Goal: Task Accomplishment & Management: Manage account settings

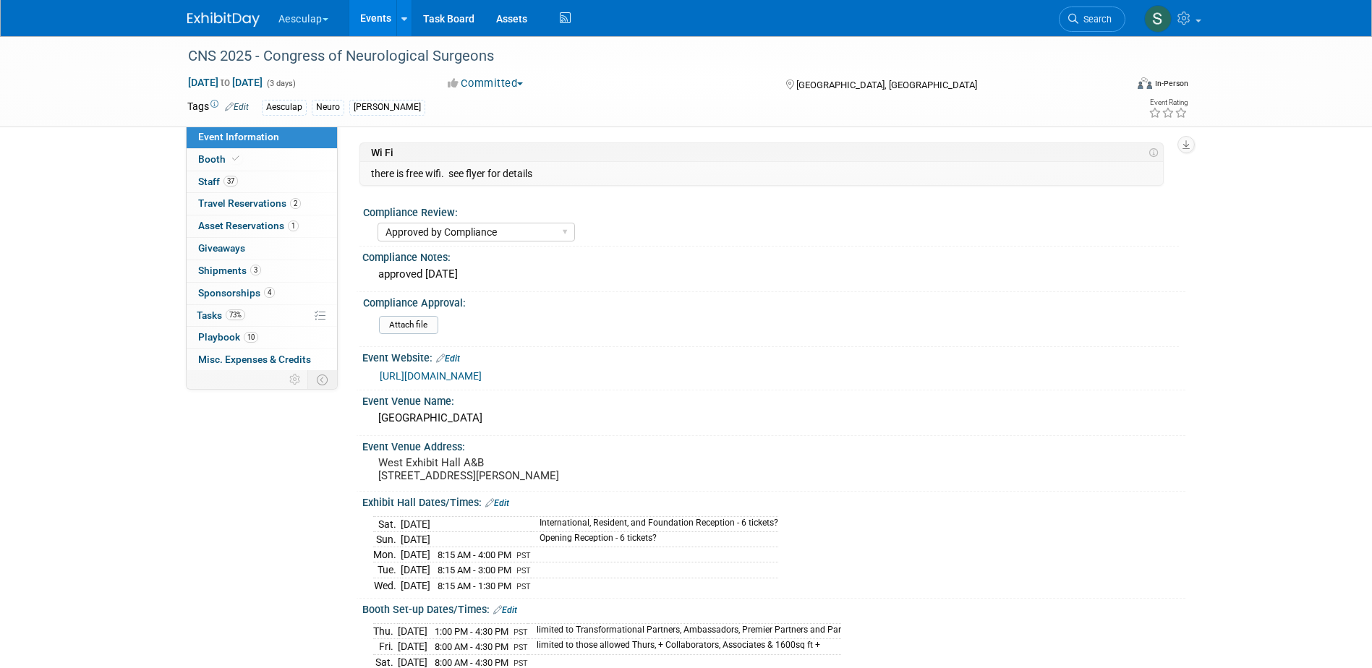
select select "Approved by Compliance"
select select "Neuro"
click at [1093, 38] on div at bounding box center [649, 42] width 932 height 12
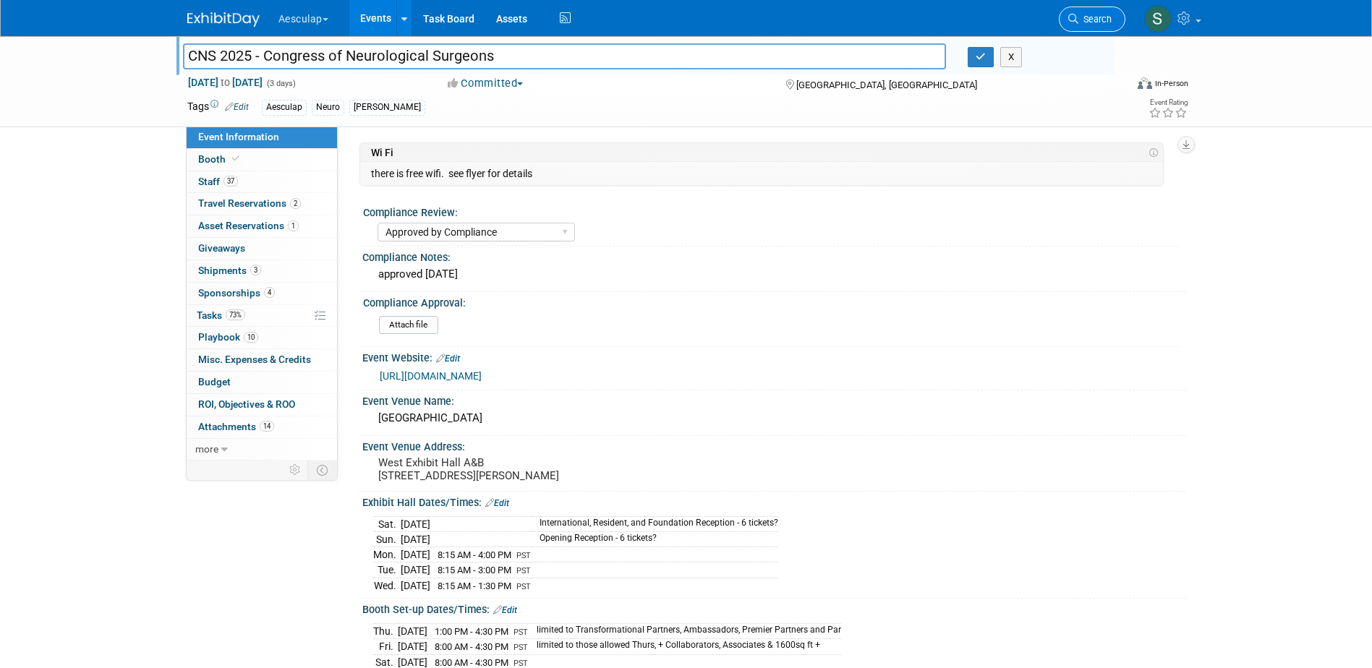
click at [1093, 28] on link "Search" at bounding box center [1092, 19] width 67 height 25
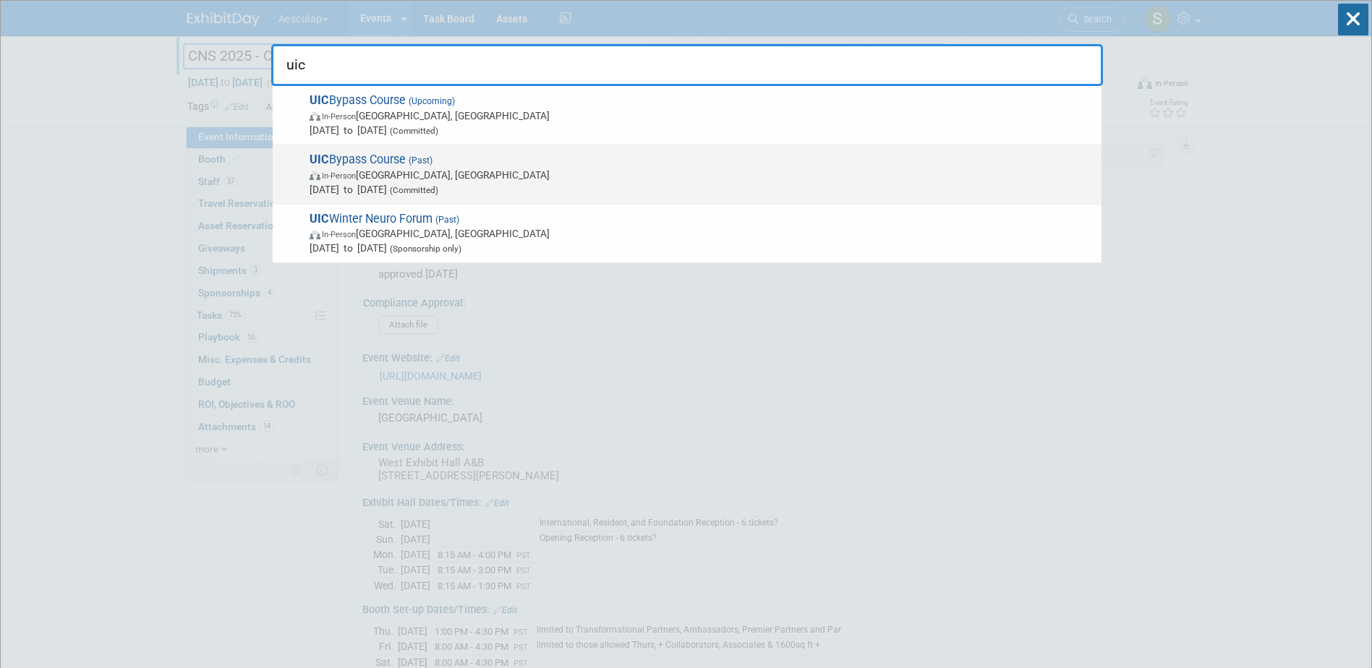
type input "uic"
click at [347, 160] on span "UIC Bypass Course (Past) In-Person [GEOGRAPHIC_DATA], [GEOGRAPHIC_DATA] [DATE] …" at bounding box center [699, 175] width 789 height 44
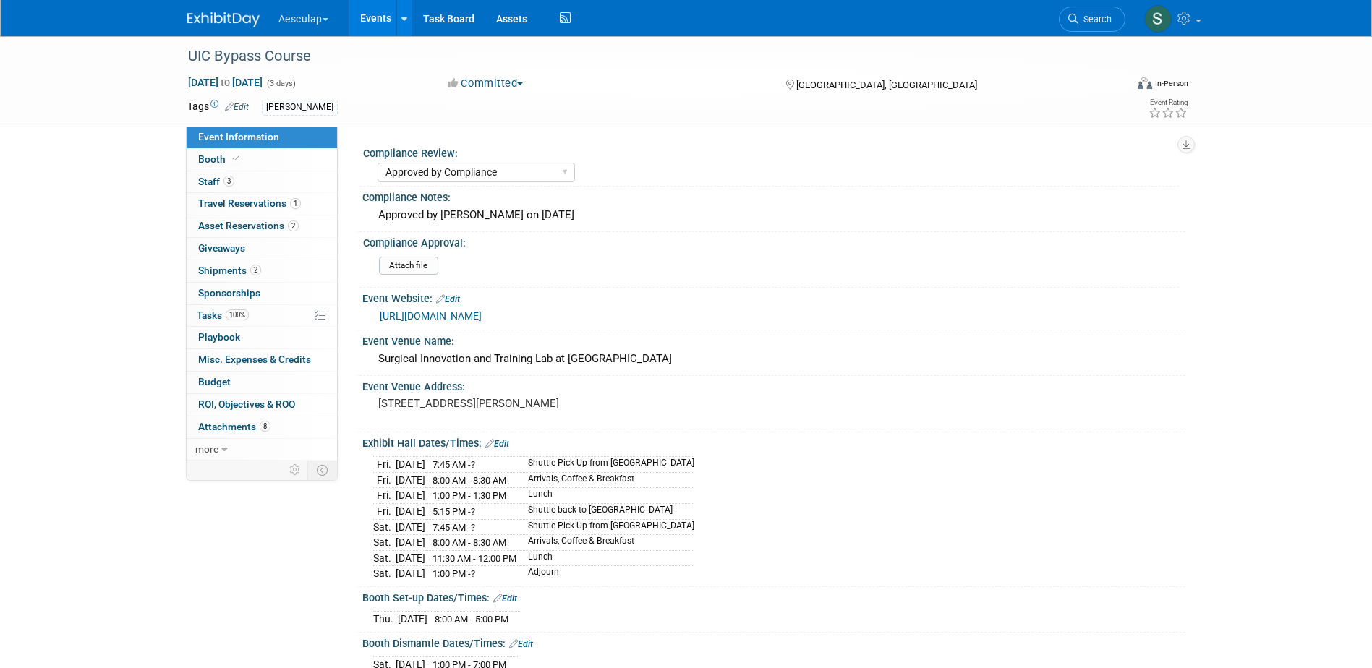
select select "Approved by Compliance"
select select "Neuro"
drag, startPoint x: 208, startPoint y: 161, endPoint x: 243, endPoint y: 177, distance: 39.2
click at [208, 160] on span "Booth" at bounding box center [220, 159] width 44 height 12
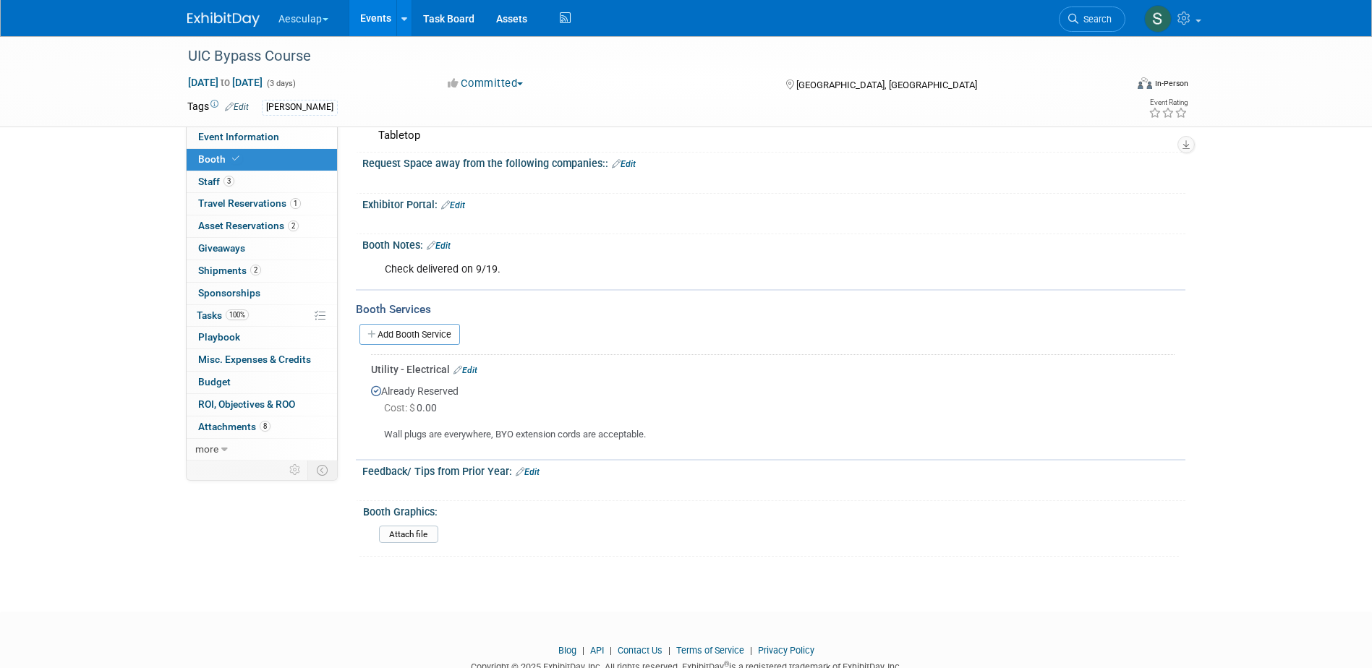
scroll to position [145, 0]
click at [227, 137] on span "Event Information" at bounding box center [238, 137] width 81 height 12
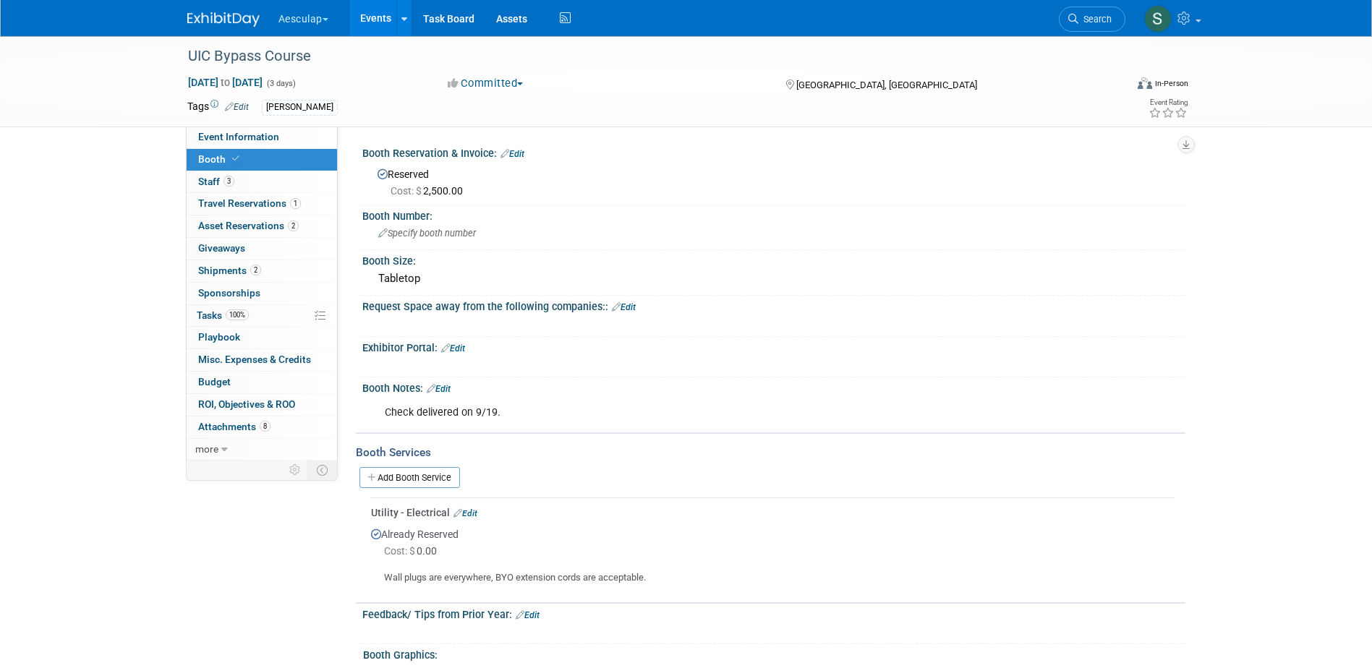
select select "Approved by Compliance"
select select "Neuro"
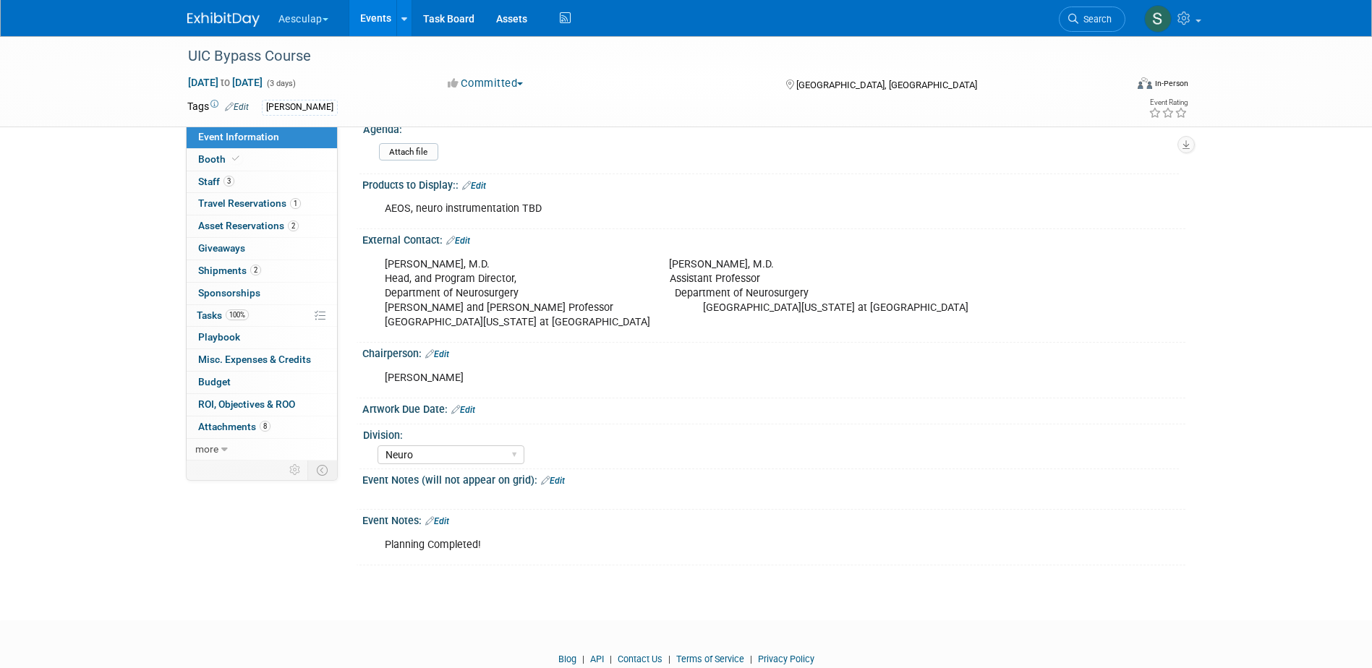
scroll to position [651, 0]
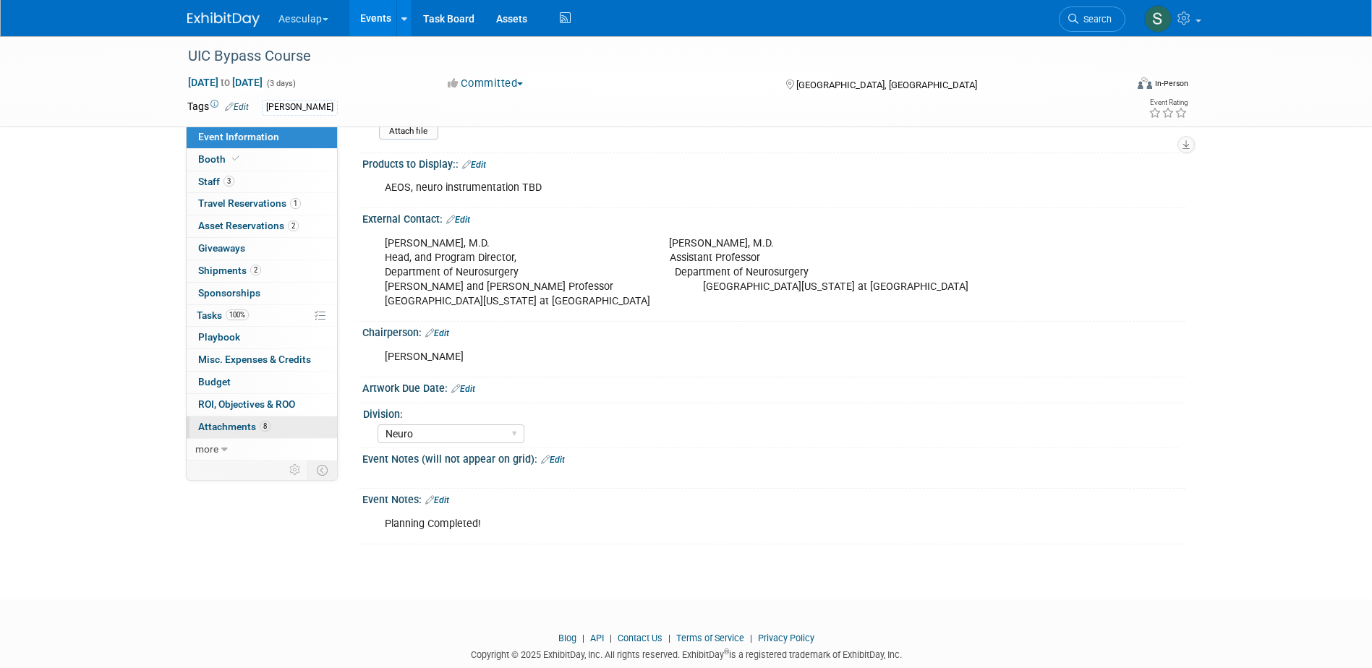
click at [215, 433] on link "8 Attachments 8" at bounding box center [262, 428] width 150 height 22
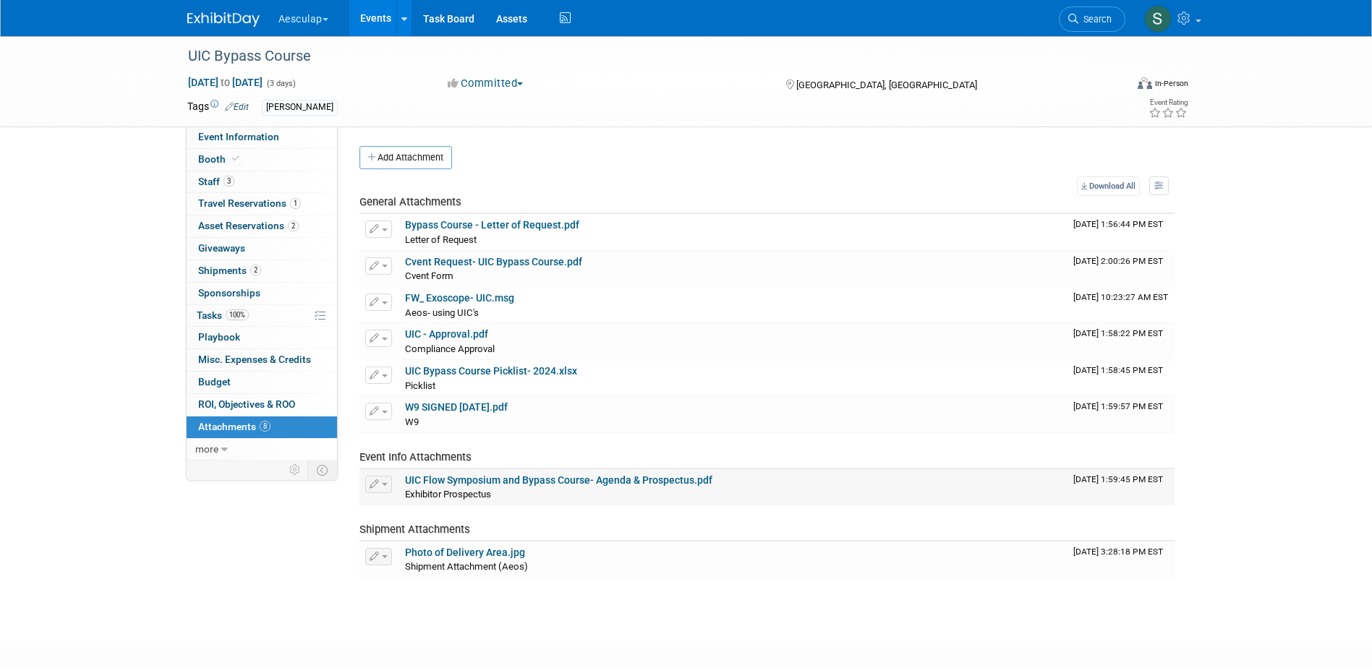
click at [480, 477] on link "UIC Flow Symposium and Bypass Course- Agenda & Prospectus.pdf" at bounding box center [558, 481] width 307 height 12
click at [208, 323] on link "100% Tasks 100%" at bounding box center [262, 316] width 150 height 22
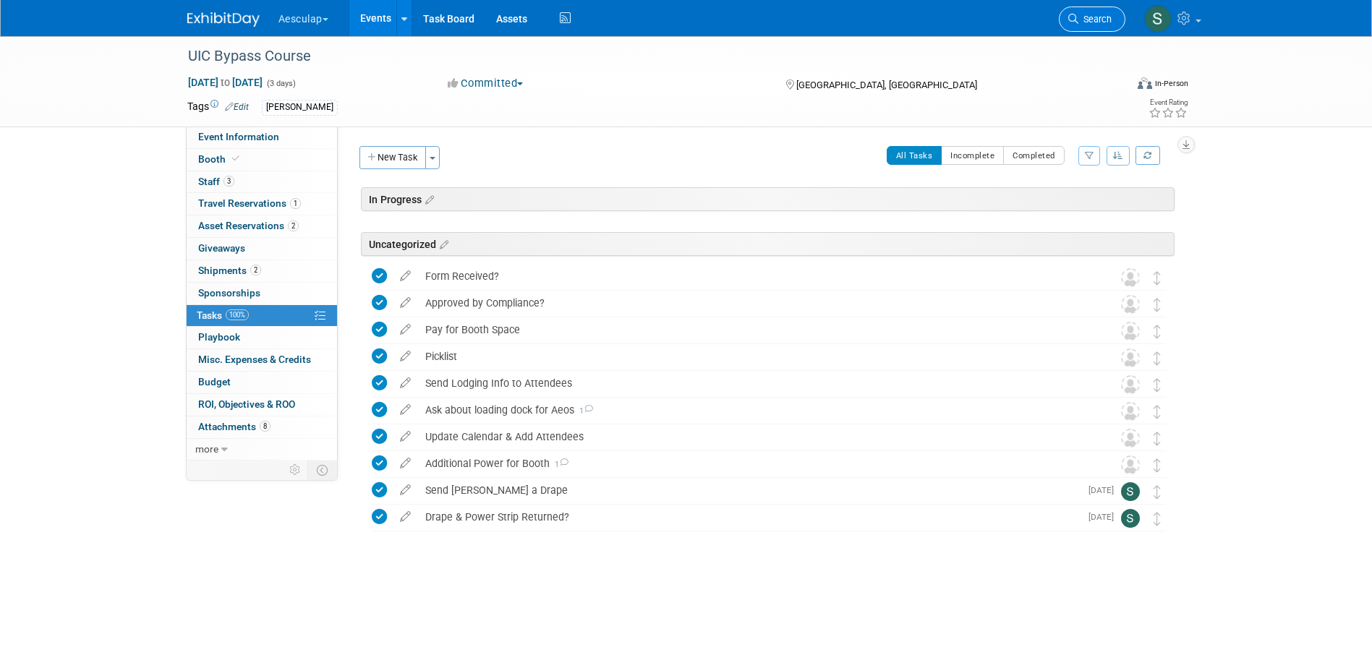
click at [1076, 20] on icon at bounding box center [1074, 19] width 10 height 10
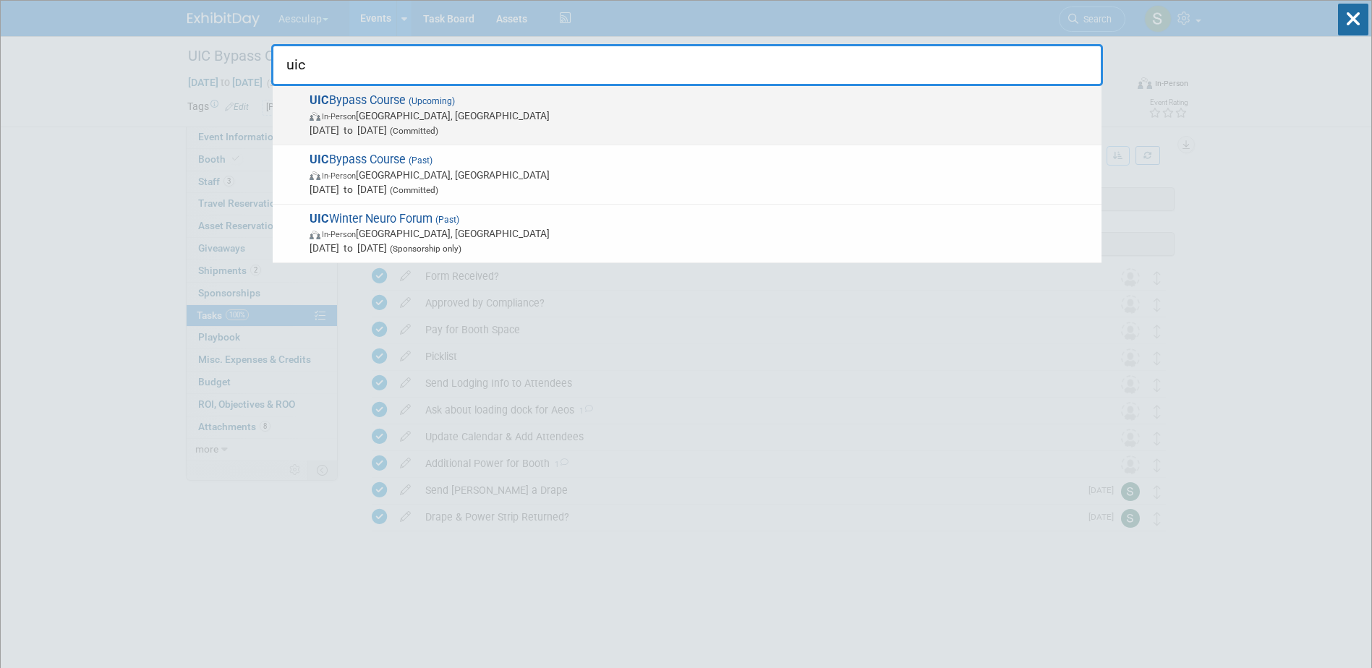
type input "uic"
click at [379, 96] on span "UIC Bypass Course (Upcoming) In-Person Chicago, IL Nov 12, 2025 to Nov 15, 2025…" at bounding box center [699, 115] width 789 height 44
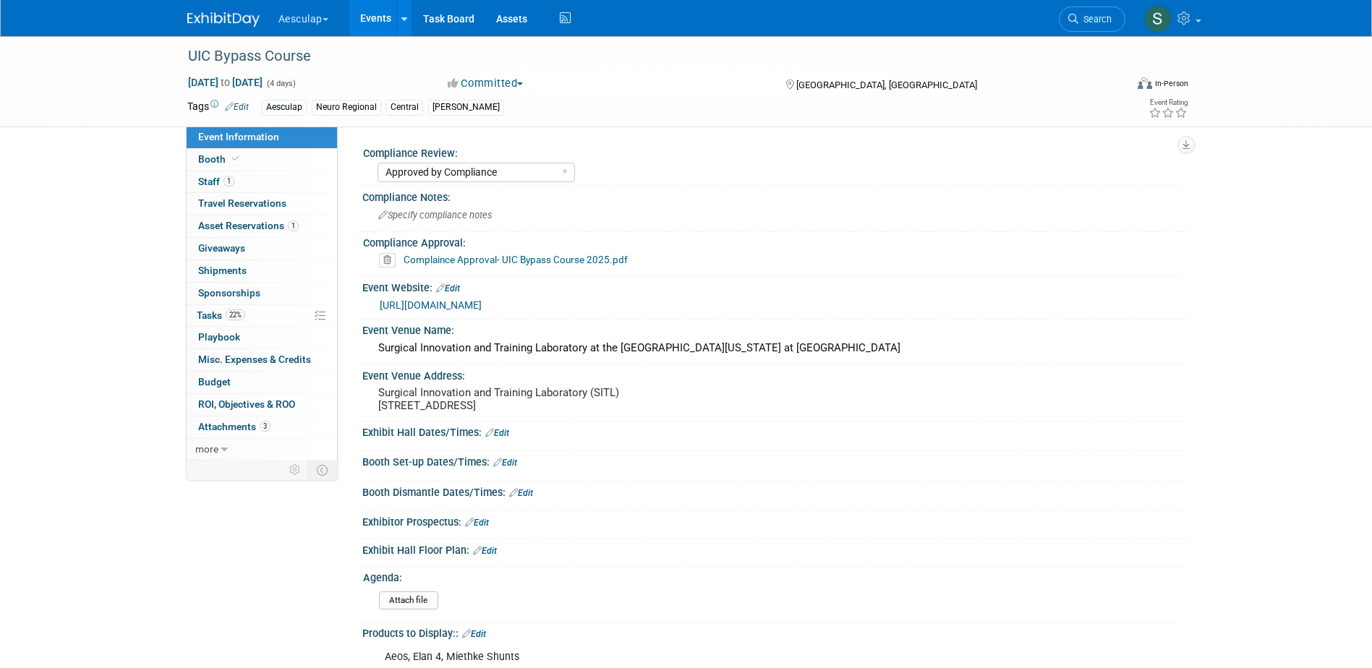
select select "Approved by Compliance"
select select "Neuro"
click at [214, 186] on span "Staff 1" at bounding box center [216, 182] width 36 height 12
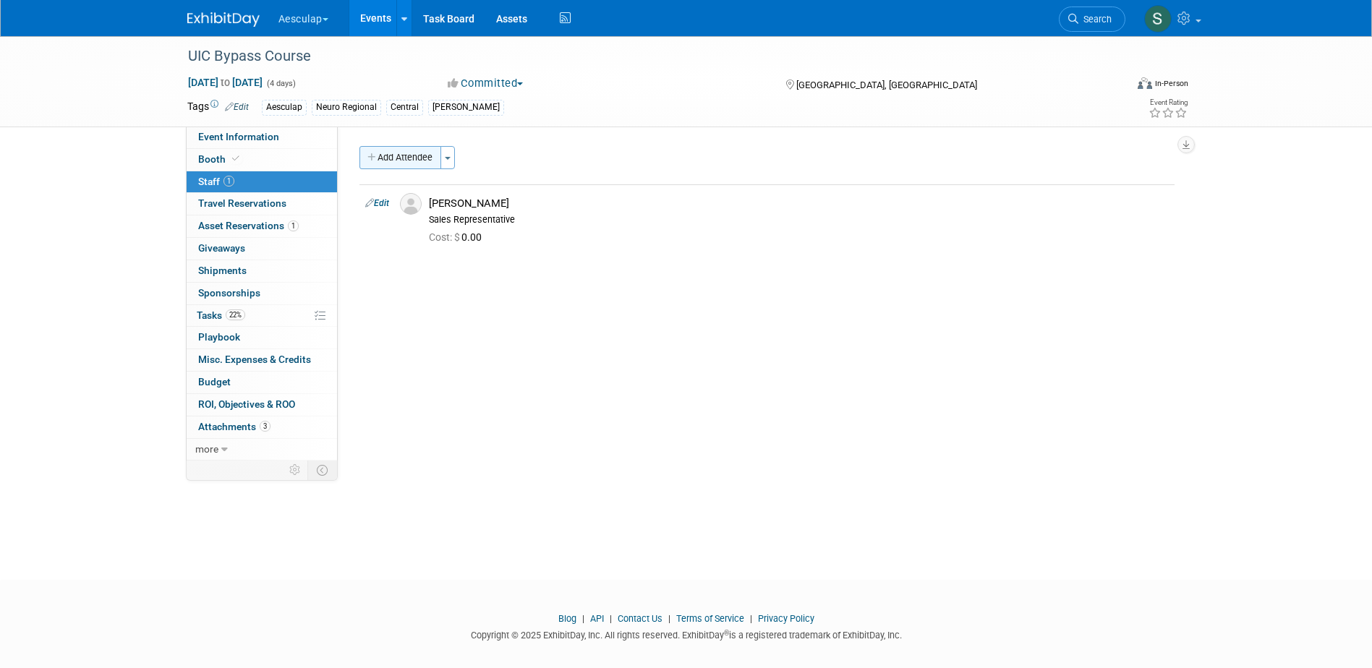
click at [413, 159] on button "Add Attendee" at bounding box center [401, 157] width 82 height 23
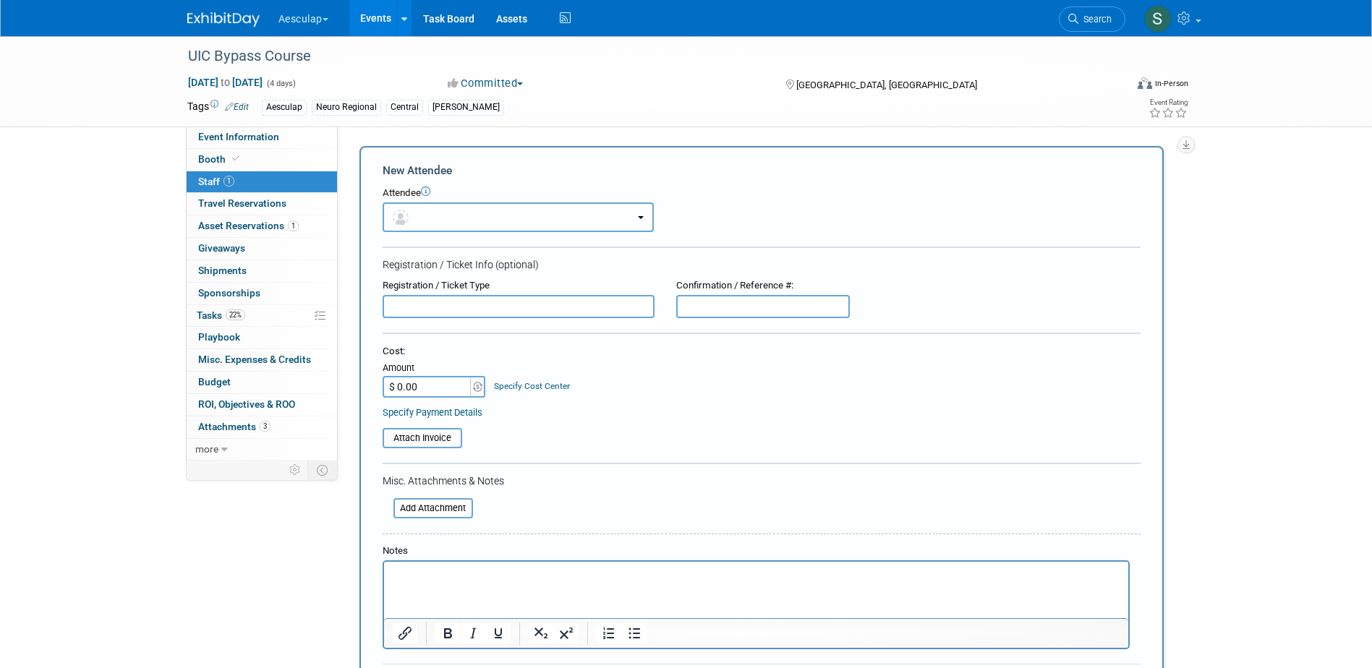
click at [446, 221] on button "button" at bounding box center [518, 218] width 271 height 30
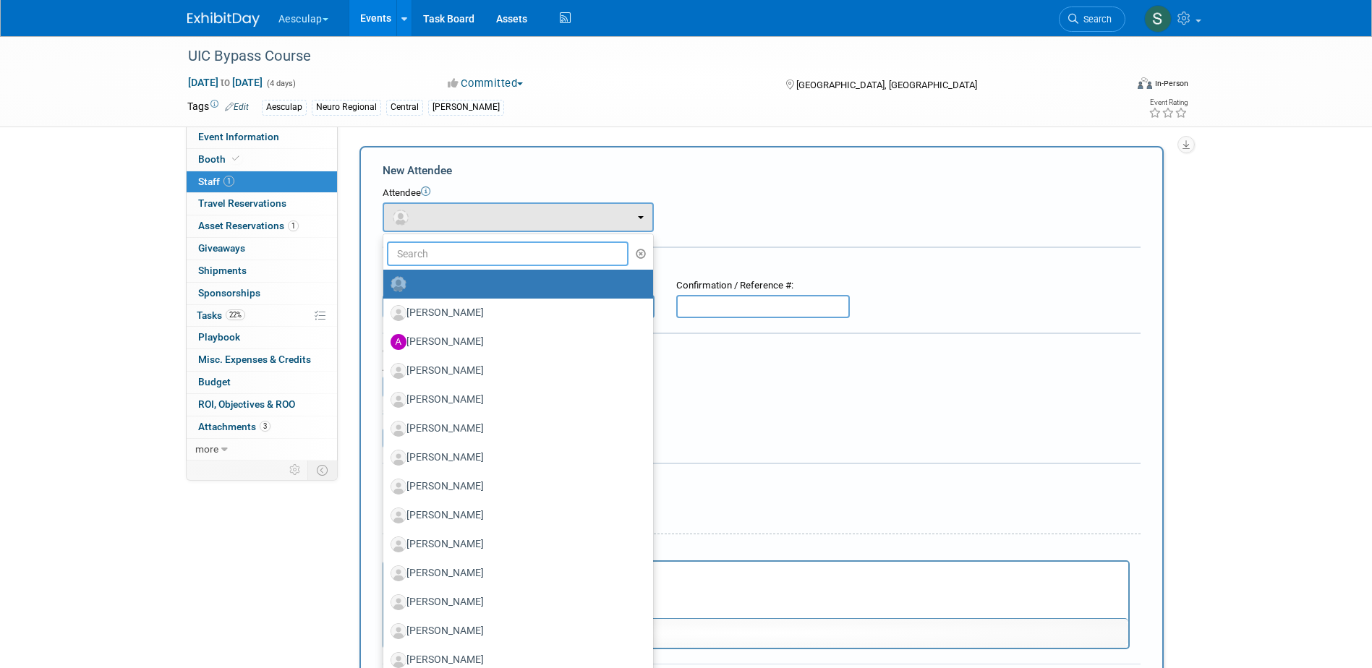
click at [430, 255] on input "text" at bounding box center [508, 254] width 242 height 25
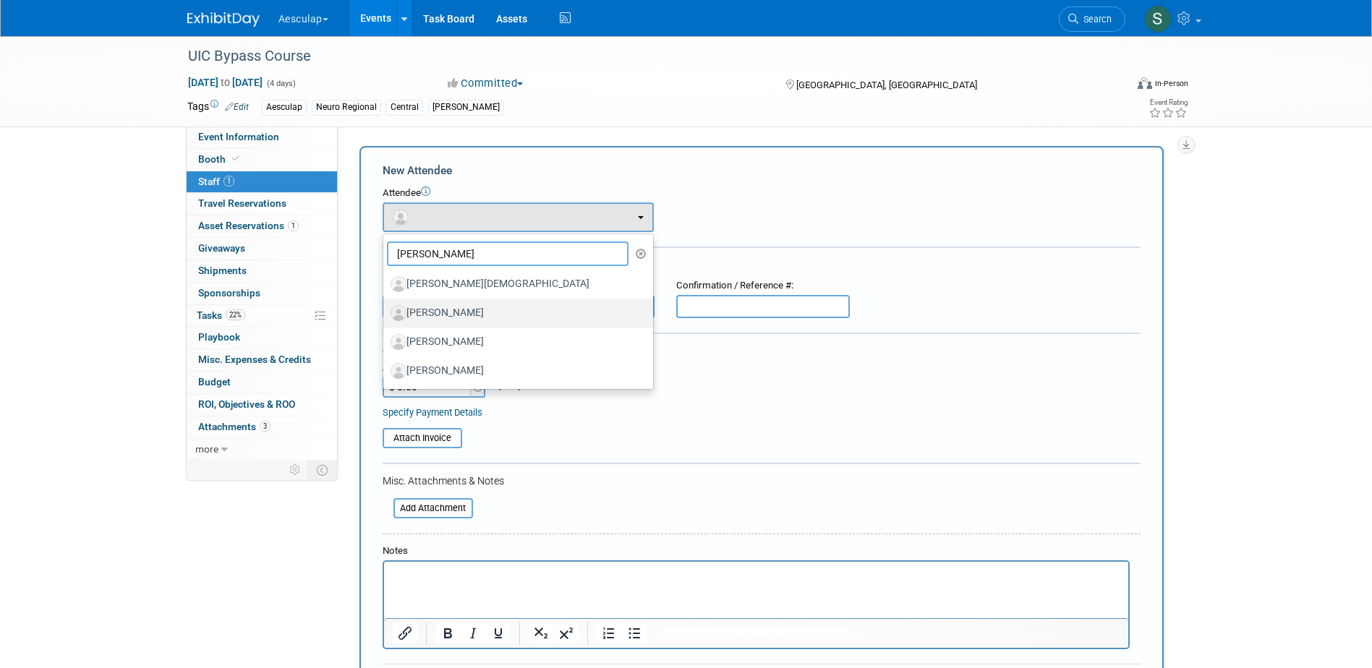
type input "tim"
drag, startPoint x: 453, startPoint y: 299, endPoint x: 453, endPoint y: 289, distance: 10.1
click at [453, 295] on ul "tim Aaron Sherrill Aaron Evans Adam Burke Adam Spies Aime Lenz (me)" at bounding box center [518, 312] width 271 height 156
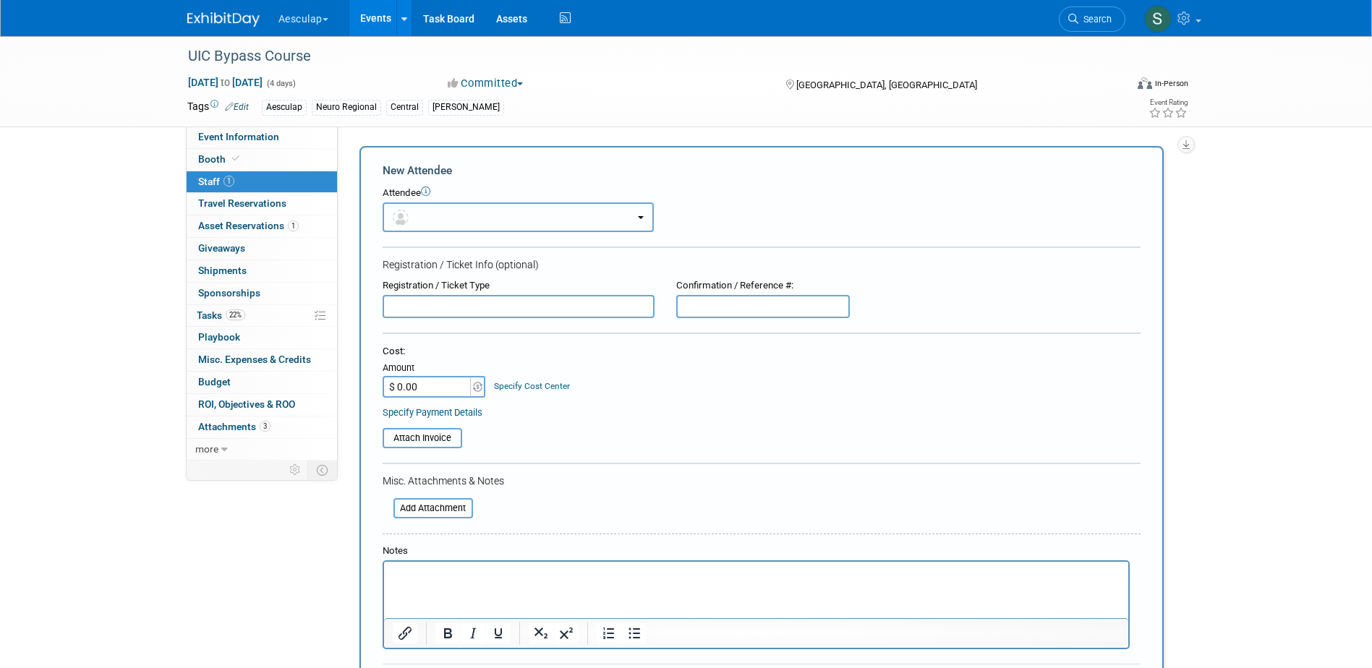
click at [438, 228] on button "button" at bounding box center [518, 218] width 271 height 30
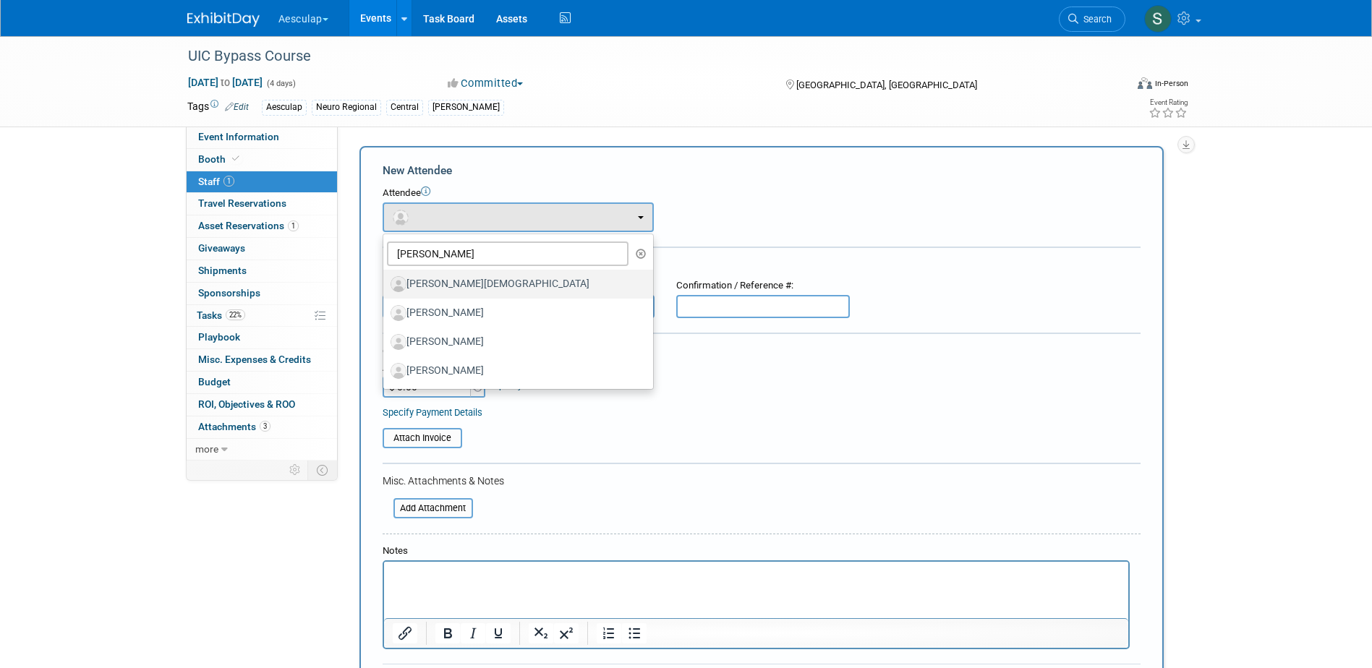
click at [444, 280] on label "[PERSON_NAME][DEMOGRAPHIC_DATA]" at bounding box center [515, 284] width 248 height 23
click at [386, 280] on input "[PERSON_NAME][DEMOGRAPHIC_DATA]" at bounding box center [380, 282] width 9 height 9
select select "add7880f-4b5f-49e6-946c-c7ae9d19999a"
select select "900"
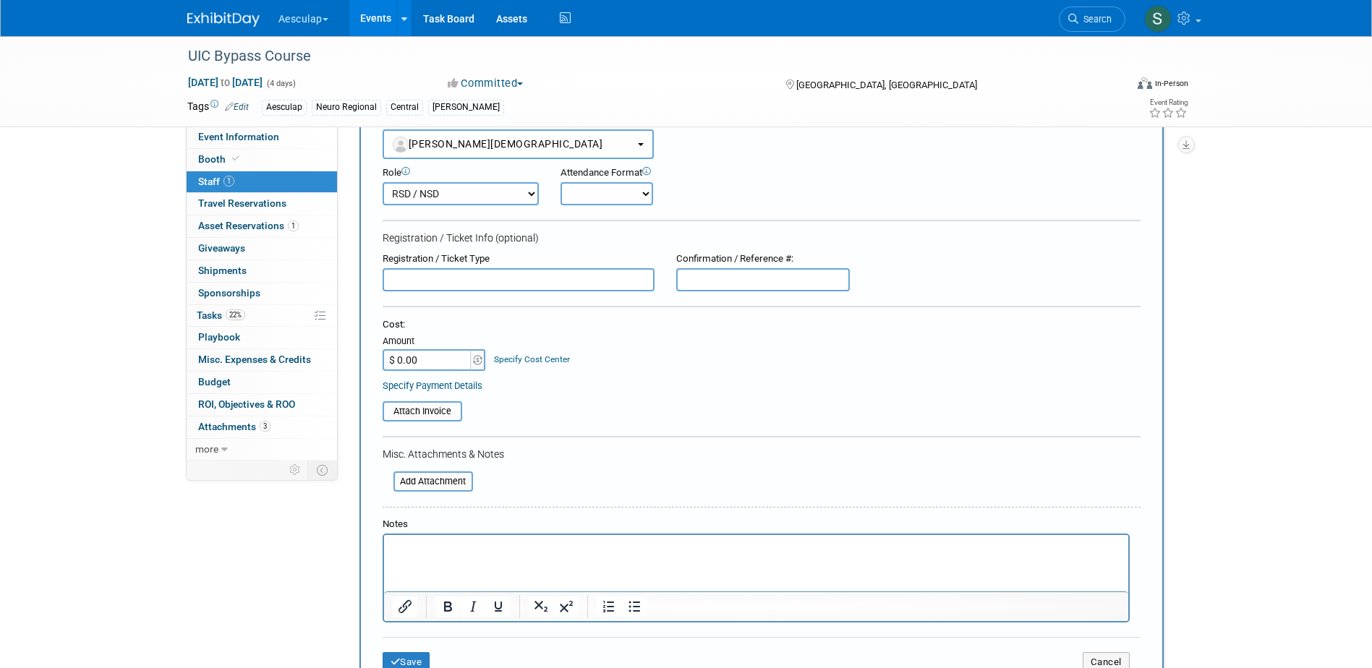
scroll to position [217, 0]
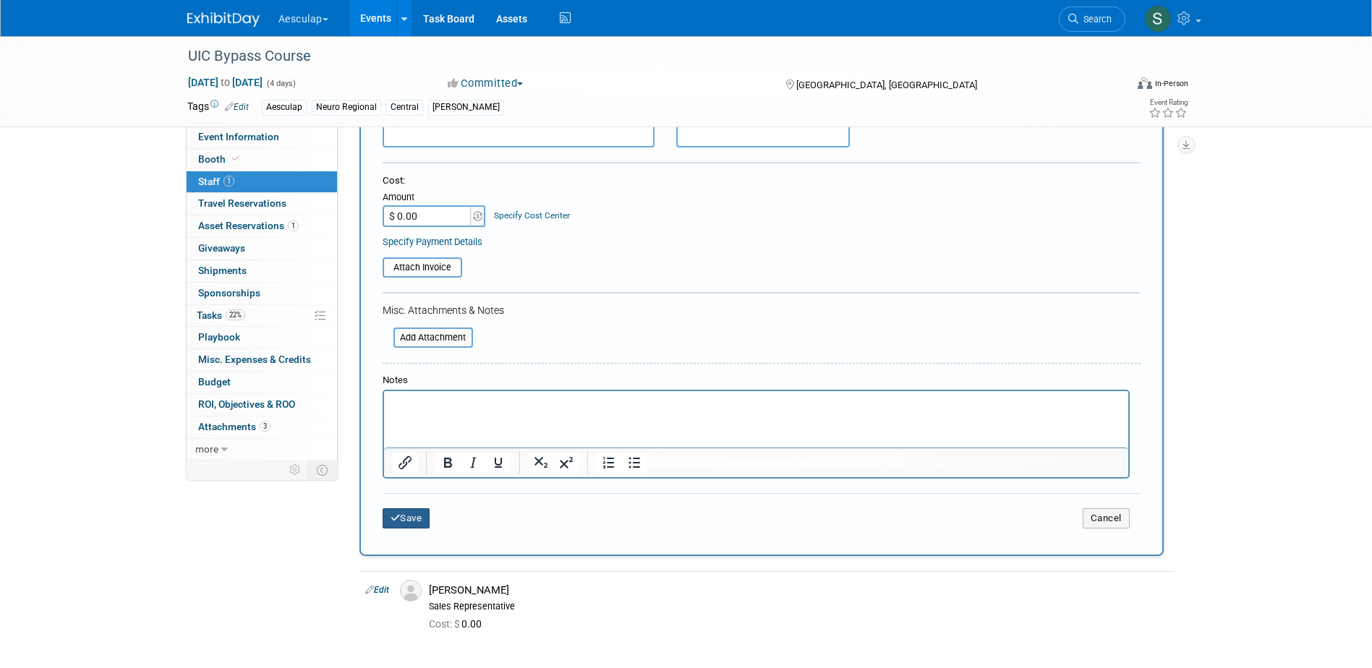
click at [415, 527] on button "Save" at bounding box center [407, 519] width 48 height 20
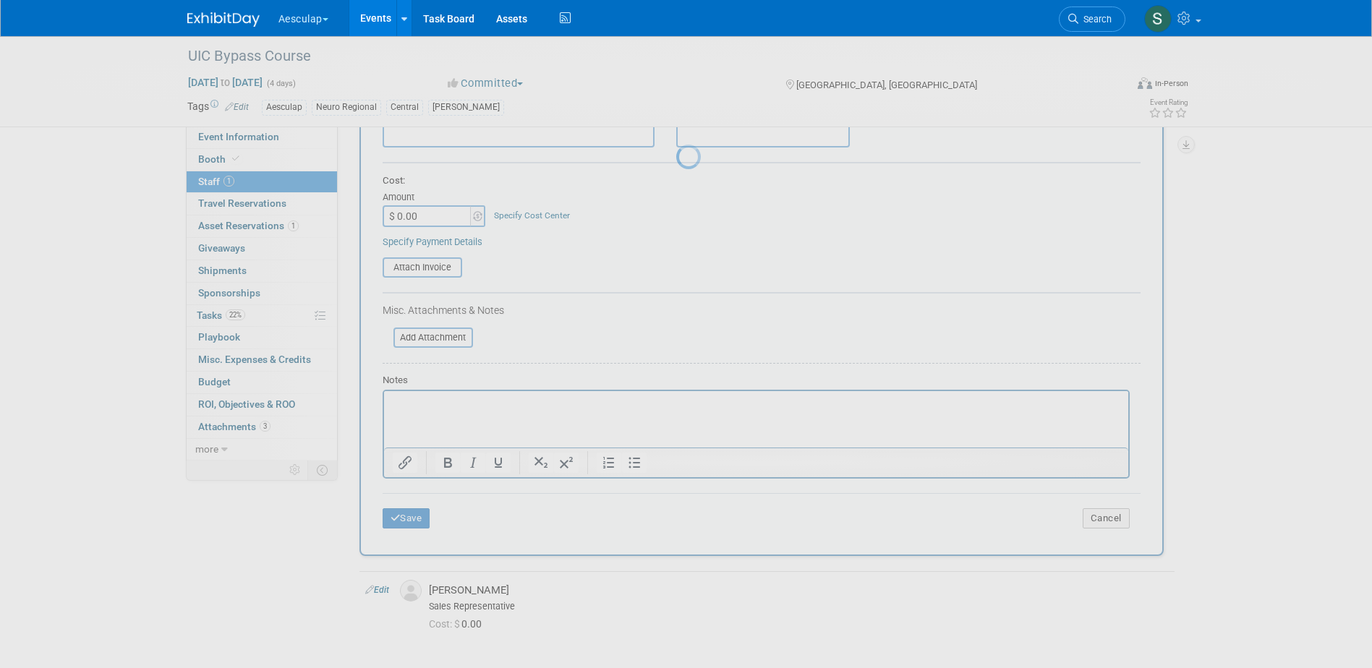
scroll to position [13, 0]
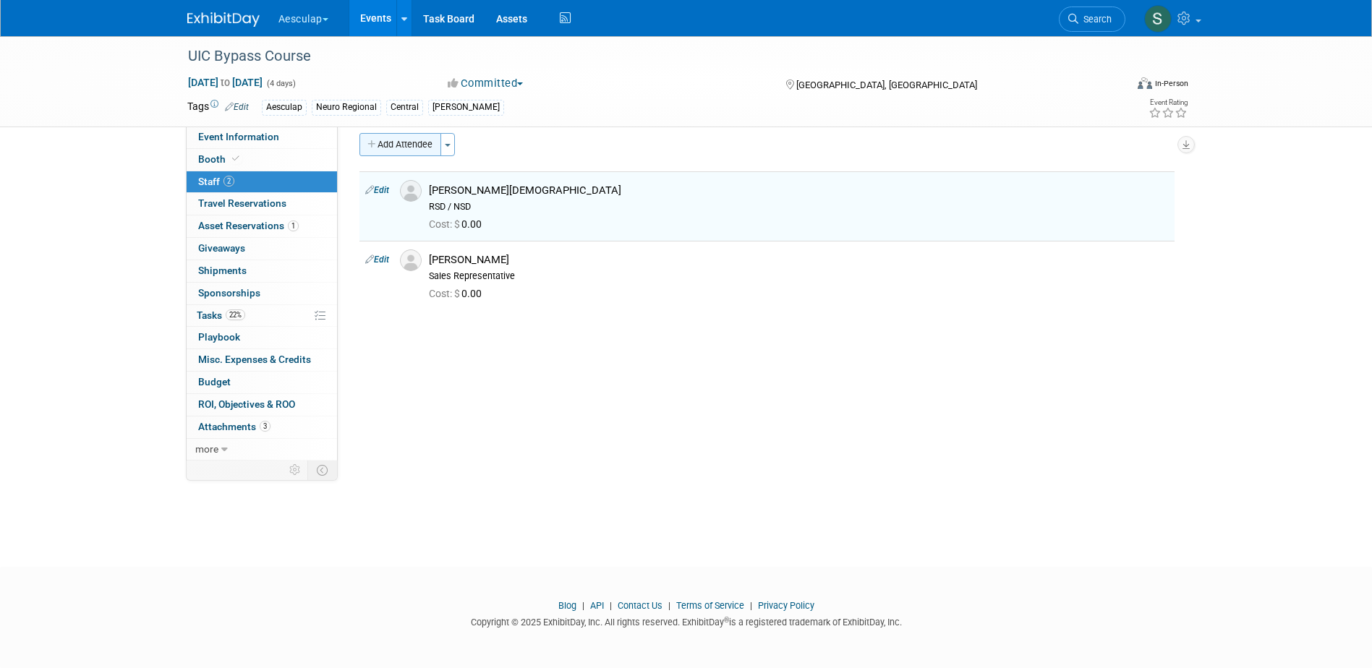
click at [379, 146] on button "Add Attendee" at bounding box center [401, 144] width 82 height 23
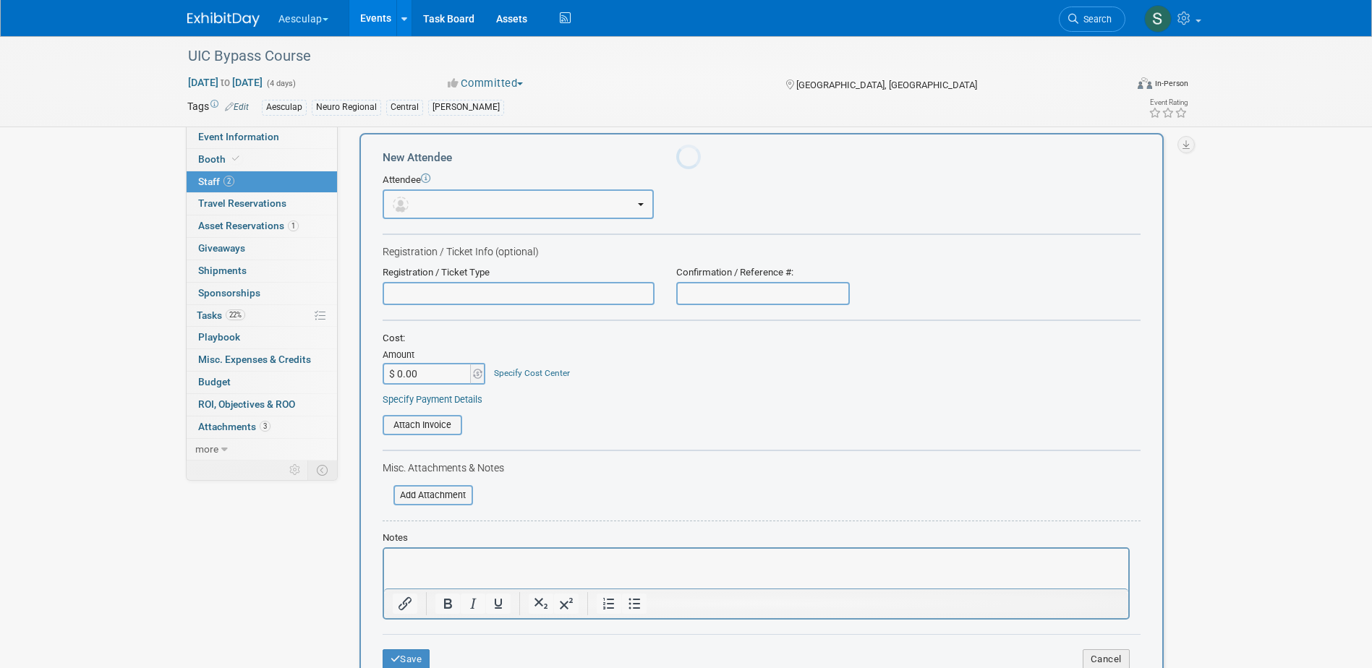
scroll to position [0, 0]
click at [436, 207] on button "button" at bounding box center [518, 205] width 271 height 30
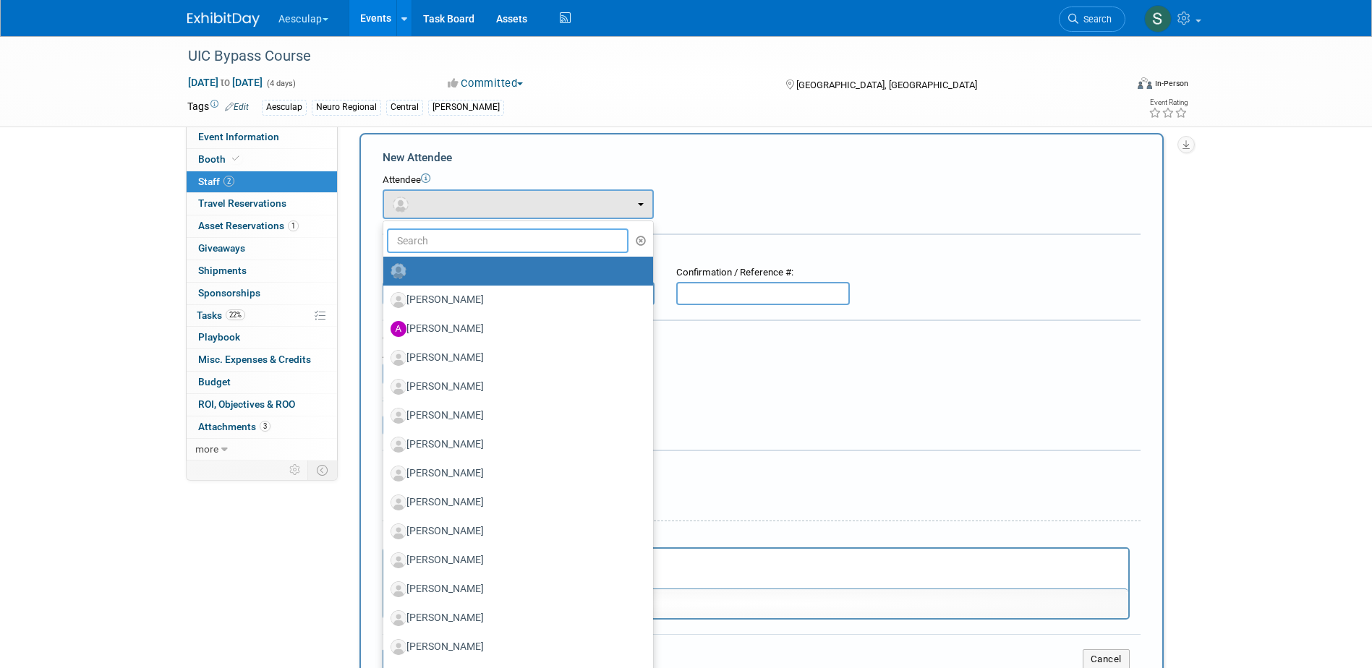
drag, startPoint x: 448, startPoint y: 235, endPoint x: 470, endPoint y: 247, distance: 25.6
click at [449, 241] on input "text" at bounding box center [508, 241] width 242 height 25
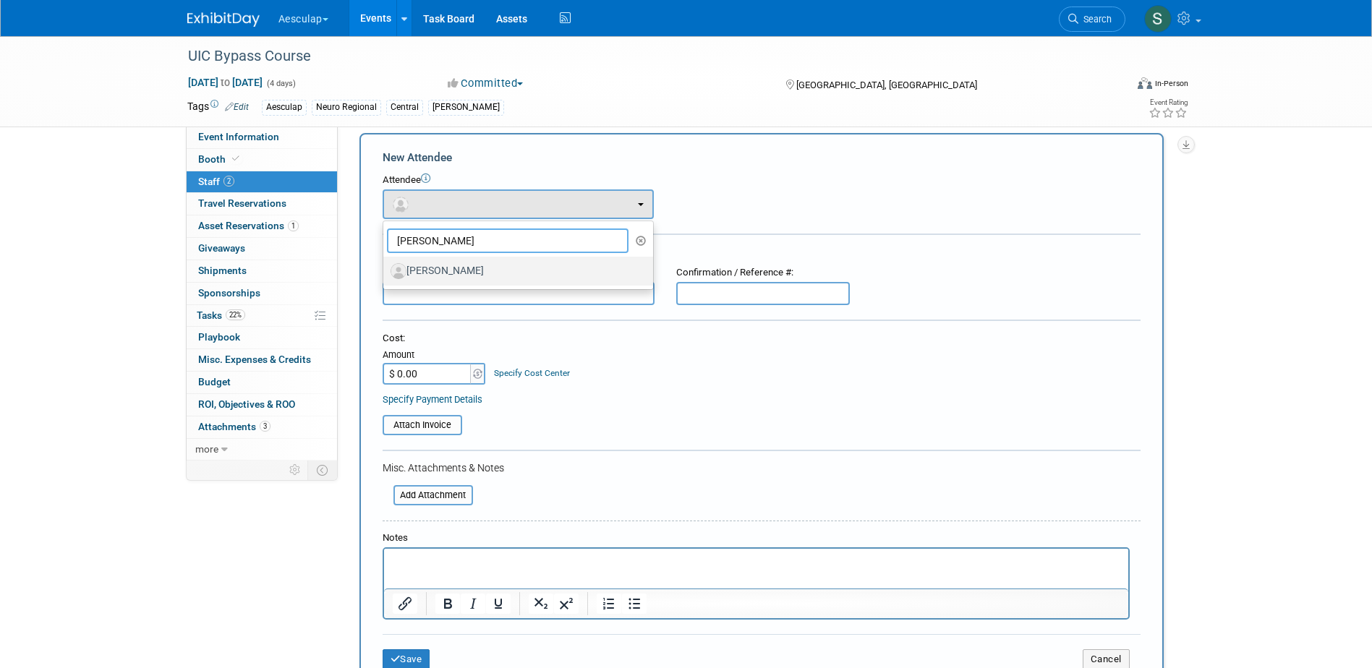
type input "conner"
drag, startPoint x: 468, startPoint y: 263, endPoint x: 466, endPoint y: 440, distance: 177.3
click at [468, 263] on label "[PERSON_NAME]" at bounding box center [515, 271] width 248 height 23
click at [386, 265] on input "[PERSON_NAME]" at bounding box center [380, 269] width 9 height 9
select select "1ddcb424-3c1f-44d8-9456-6ced388e8140"
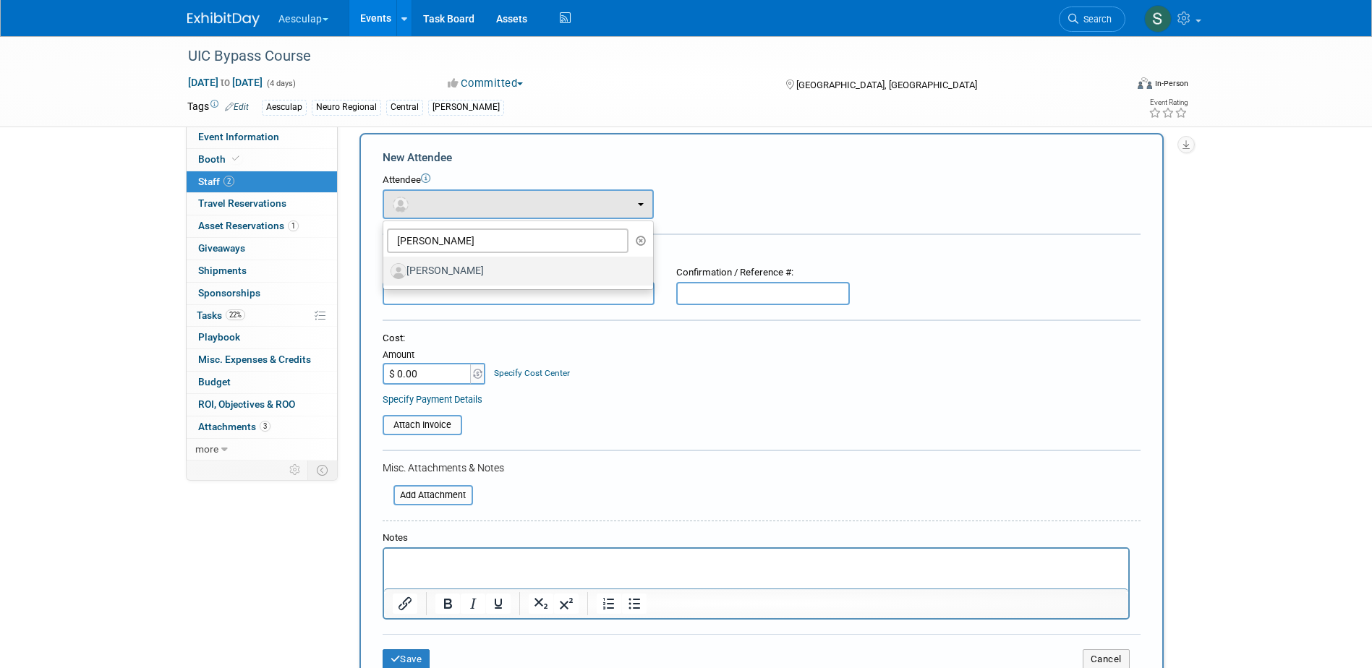
select select "400"
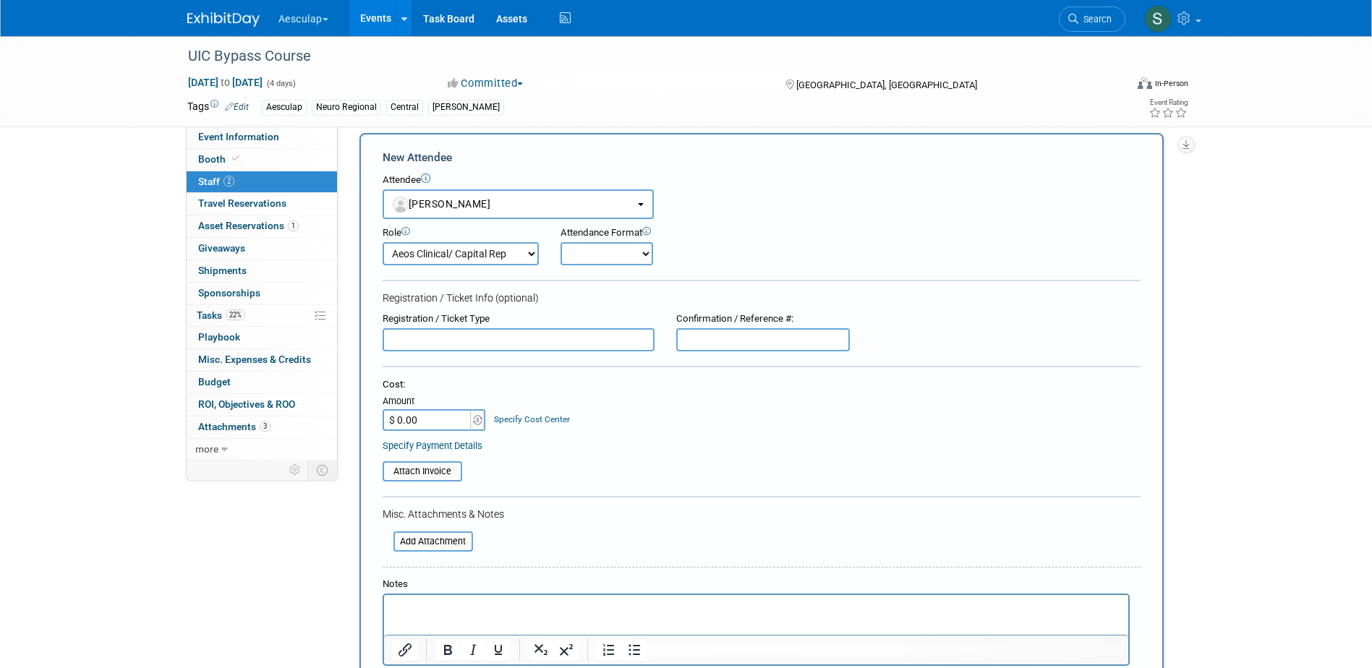
click at [424, 603] on p "Rich Text Area. Press ALT-0 for help." at bounding box center [756, 608] width 728 height 14
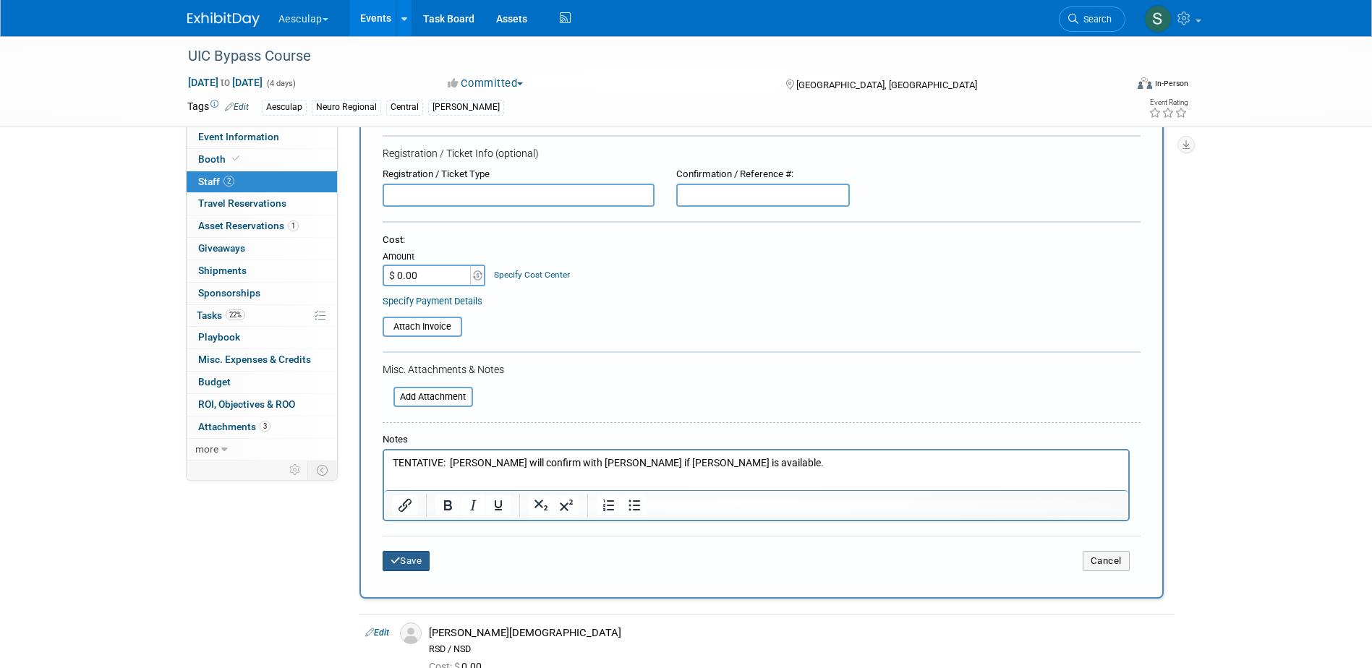
click at [415, 564] on button "Save" at bounding box center [407, 561] width 48 height 20
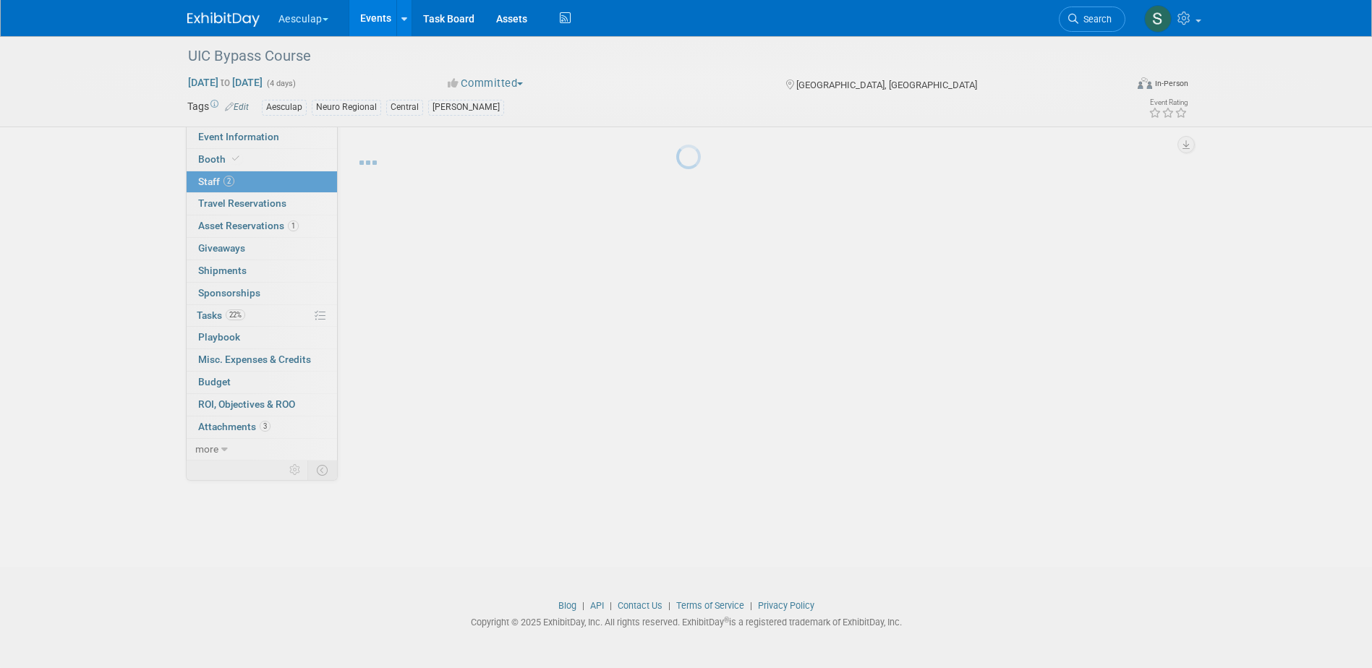
scroll to position [13, 0]
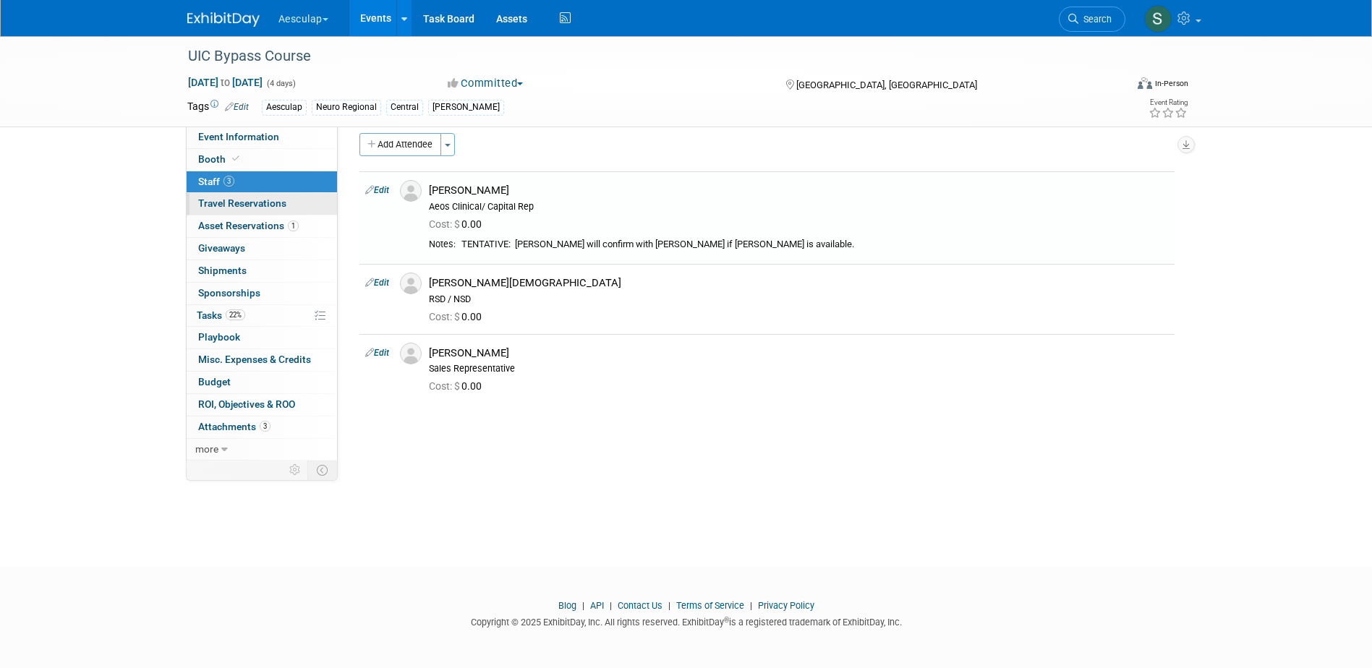
click at [239, 204] on span "Travel Reservations 0" at bounding box center [242, 204] width 88 height 12
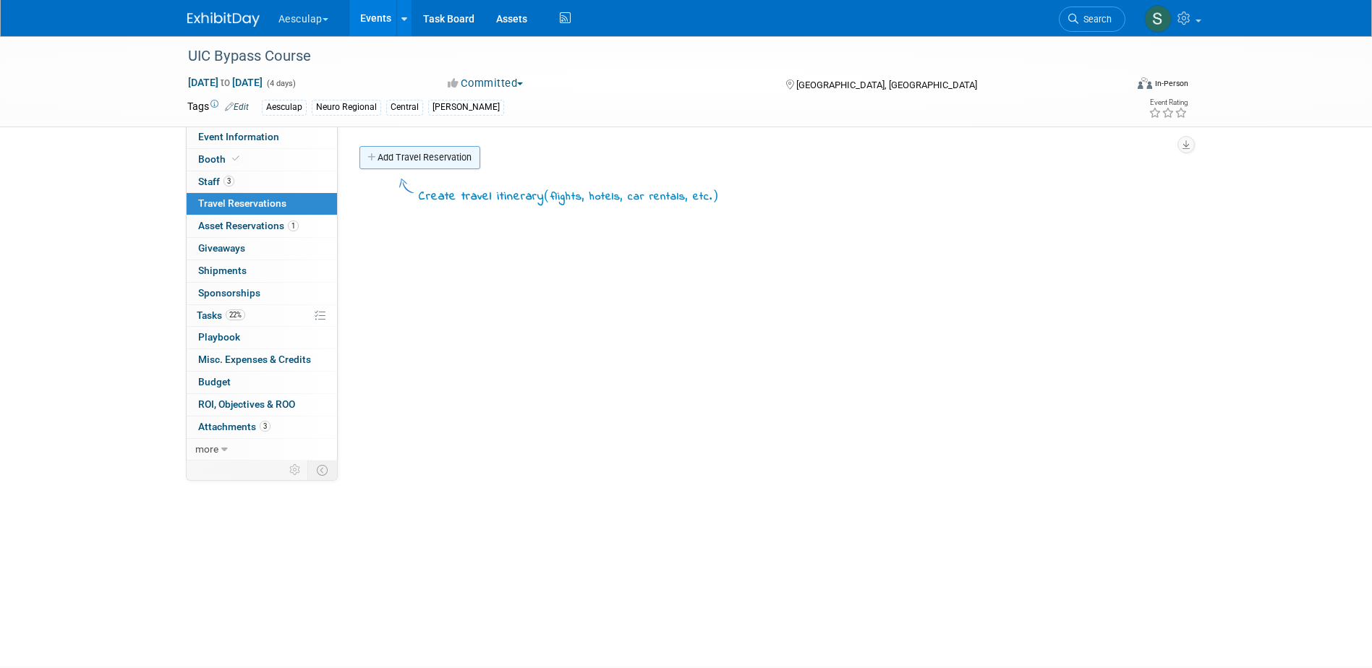
click at [402, 151] on div "Compliance Review: Needs to be submitted to Compliance In Review with Complianc…" at bounding box center [762, 294] width 848 height 334
drag, startPoint x: 402, startPoint y: 151, endPoint x: 403, endPoint y: 162, distance: 10.9
click at [403, 160] on link "Add Travel Reservation" at bounding box center [420, 157] width 121 height 23
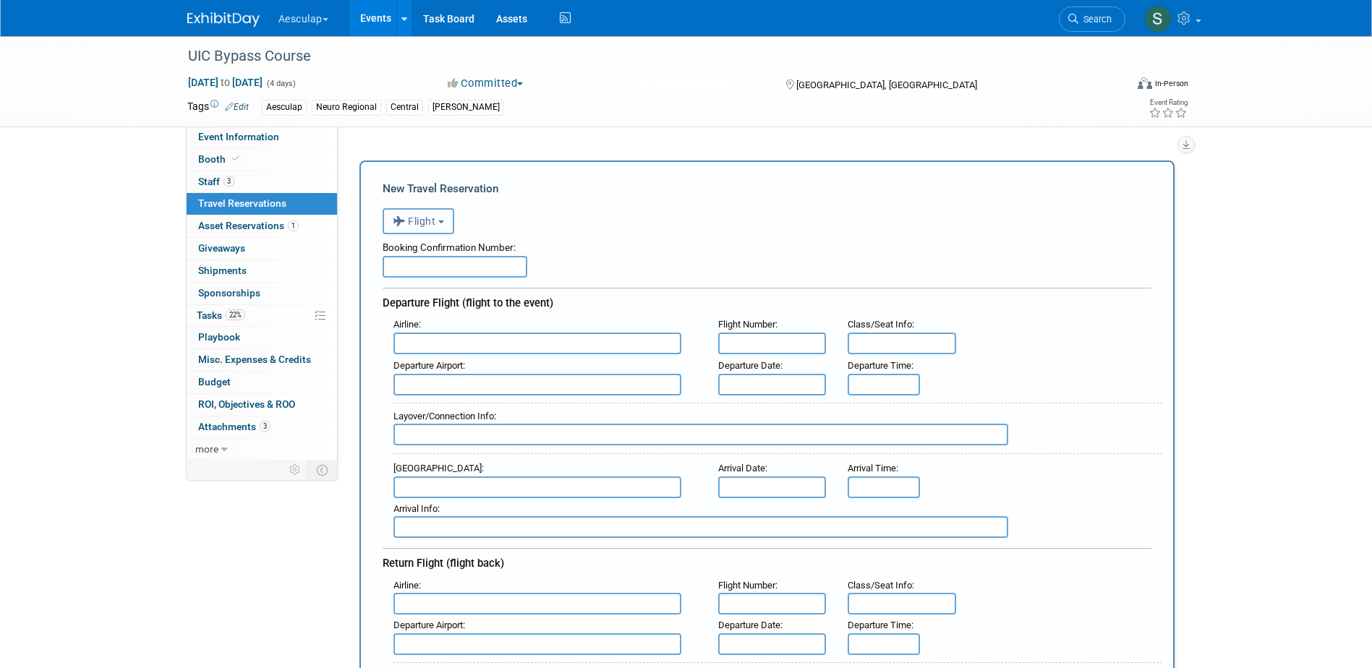
click at [433, 215] on button "Flight" at bounding box center [419, 221] width 72 height 26
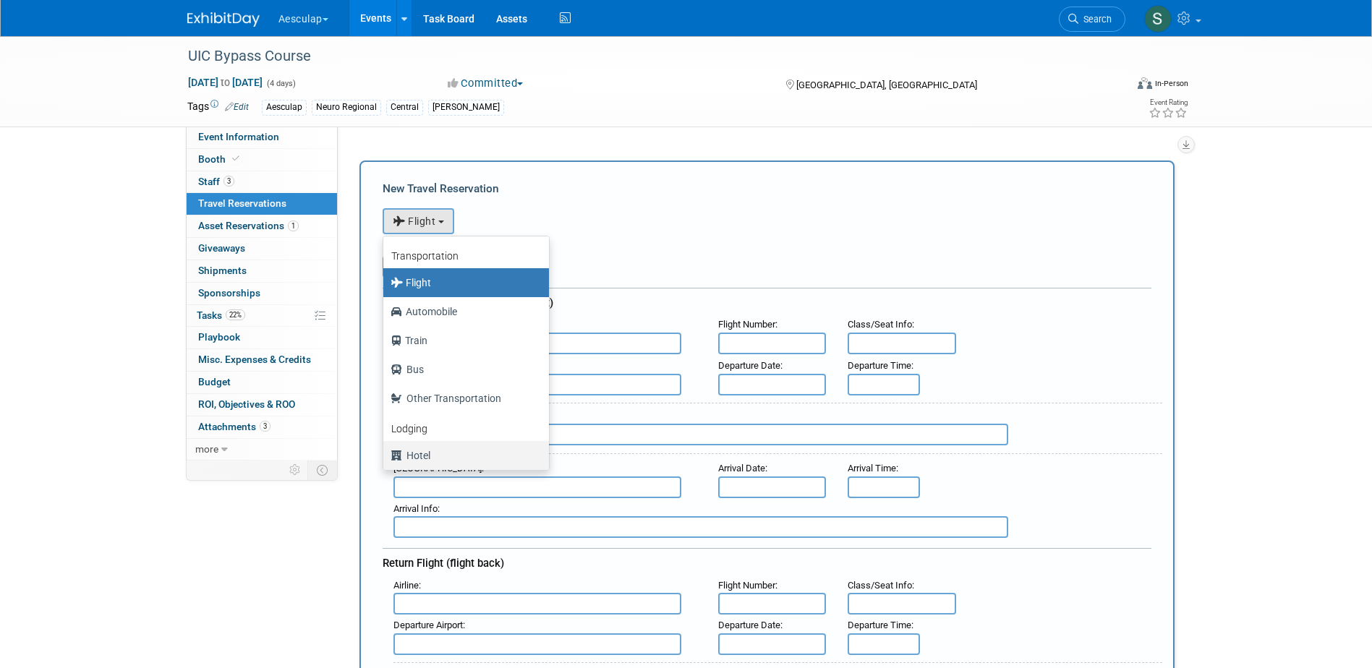
click at [410, 454] on label "Hotel" at bounding box center [463, 455] width 144 height 23
click at [386, 454] on input "Hotel" at bounding box center [380, 453] width 9 height 9
select select "6"
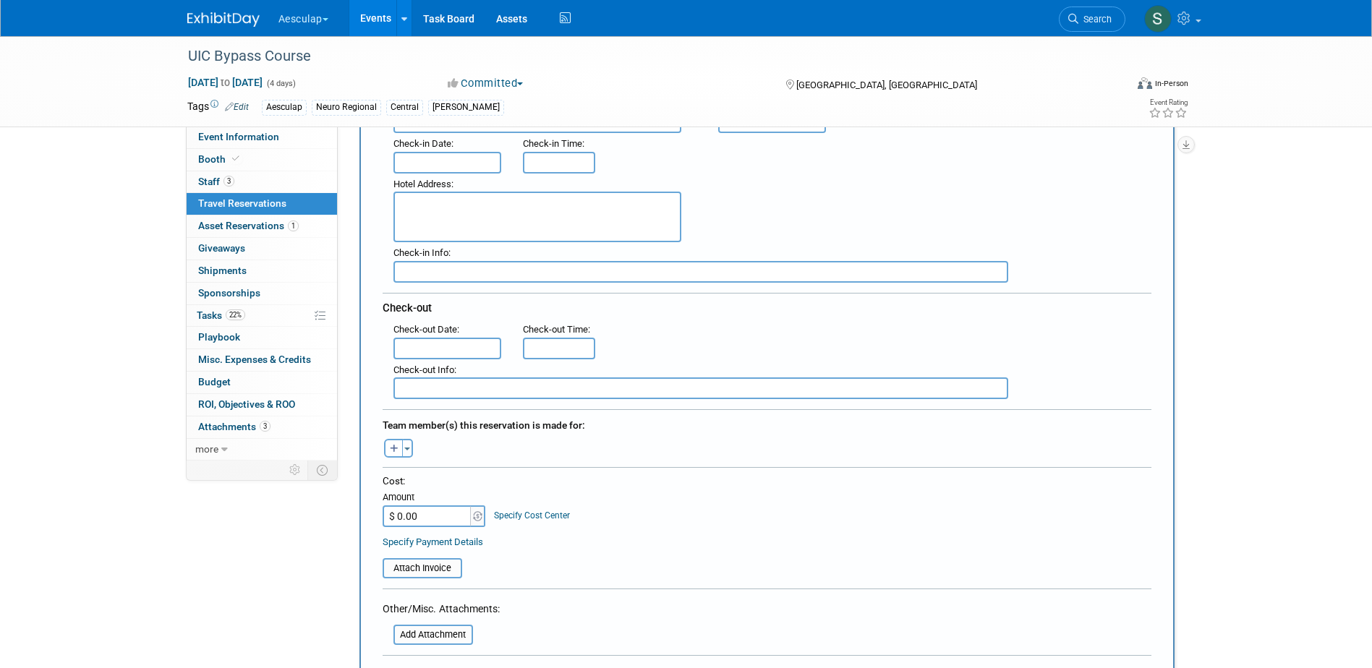
scroll to position [506, 0]
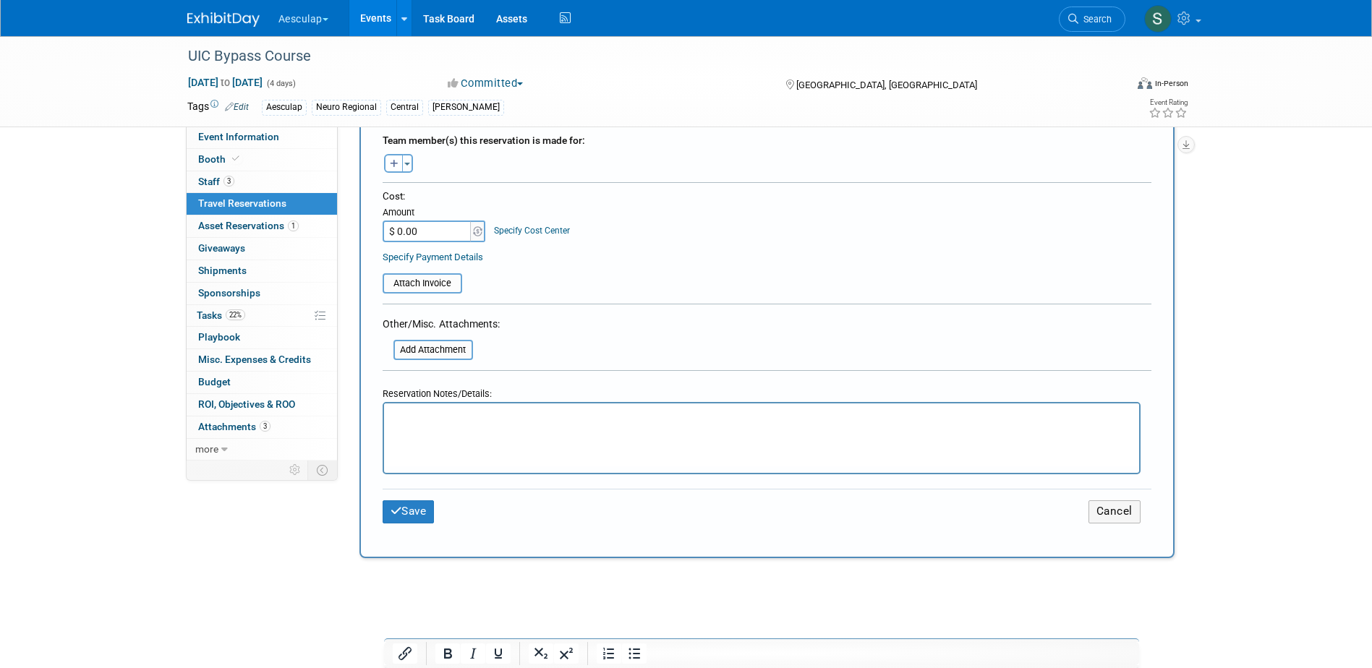
drag, startPoint x: 449, startPoint y: 437, endPoint x: 476, endPoint y: 422, distance: 31.1
click at [449, 425] on html at bounding box center [760, 414] width 755 height 21
click at [572, 421] on p "Book via Concur:" at bounding box center [761, 416] width 739 height 15
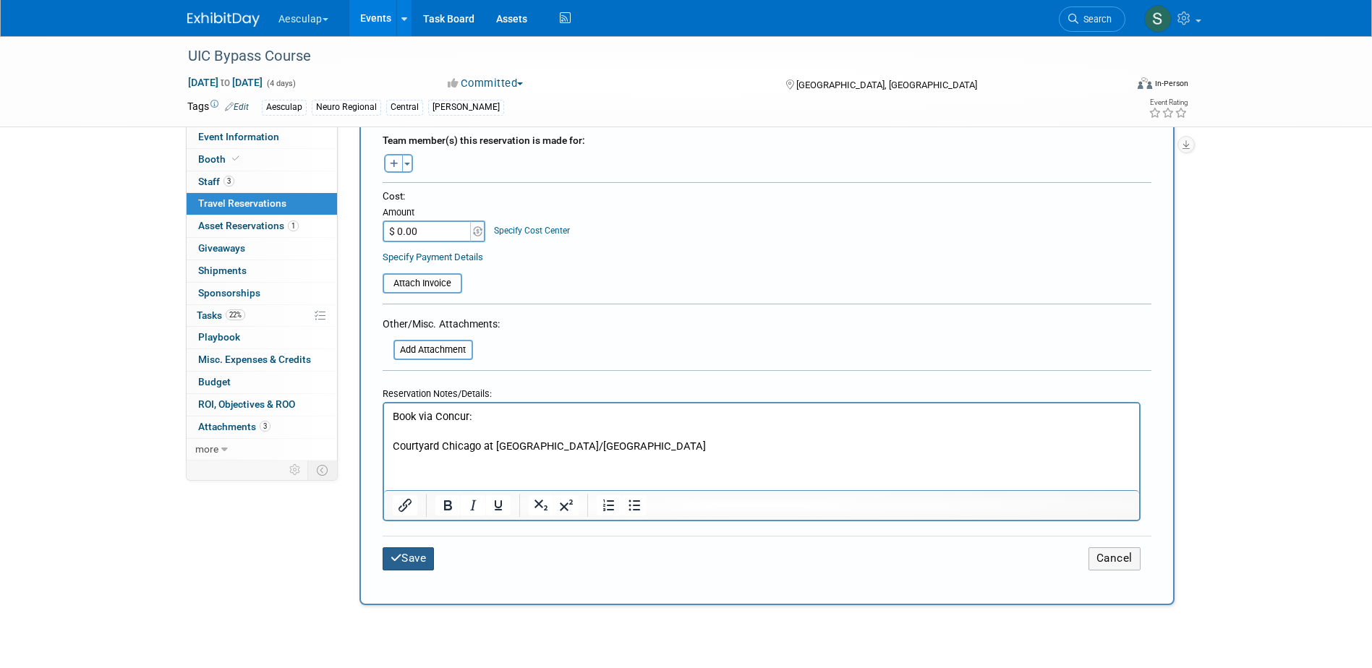
click at [404, 559] on button "Save" at bounding box center [409, 559] width 52 height 22
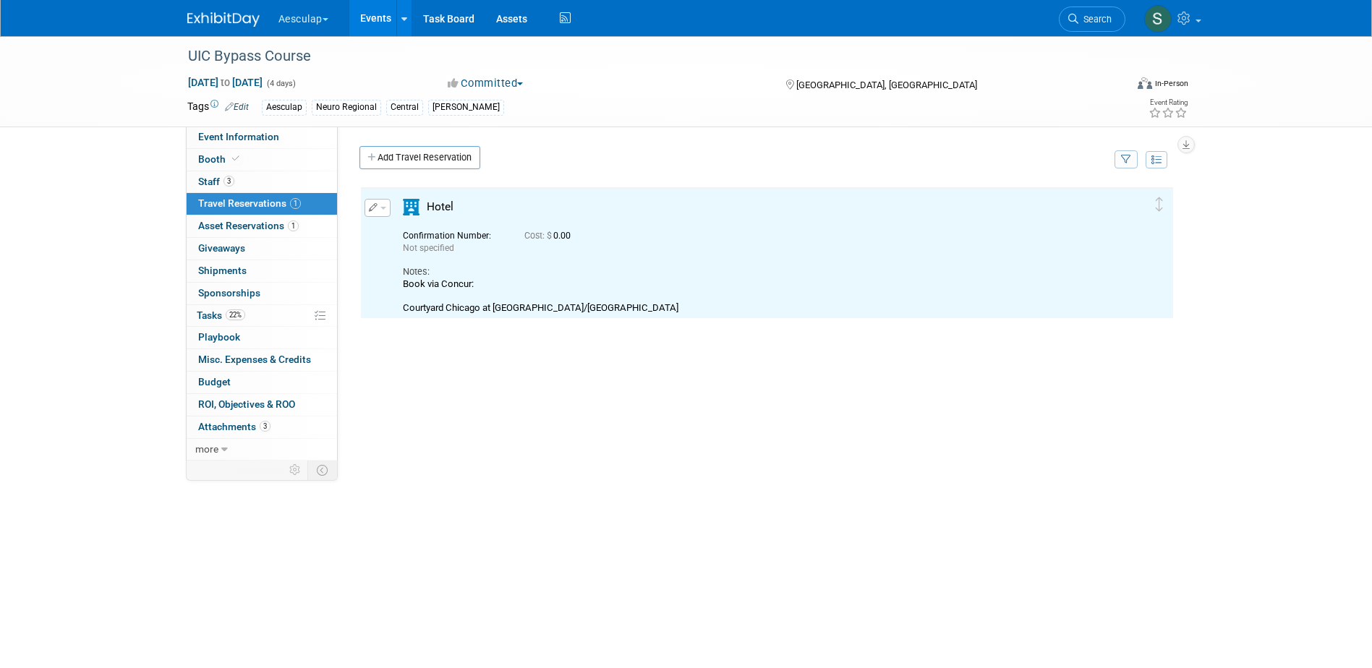
scroll to position [0, 0]
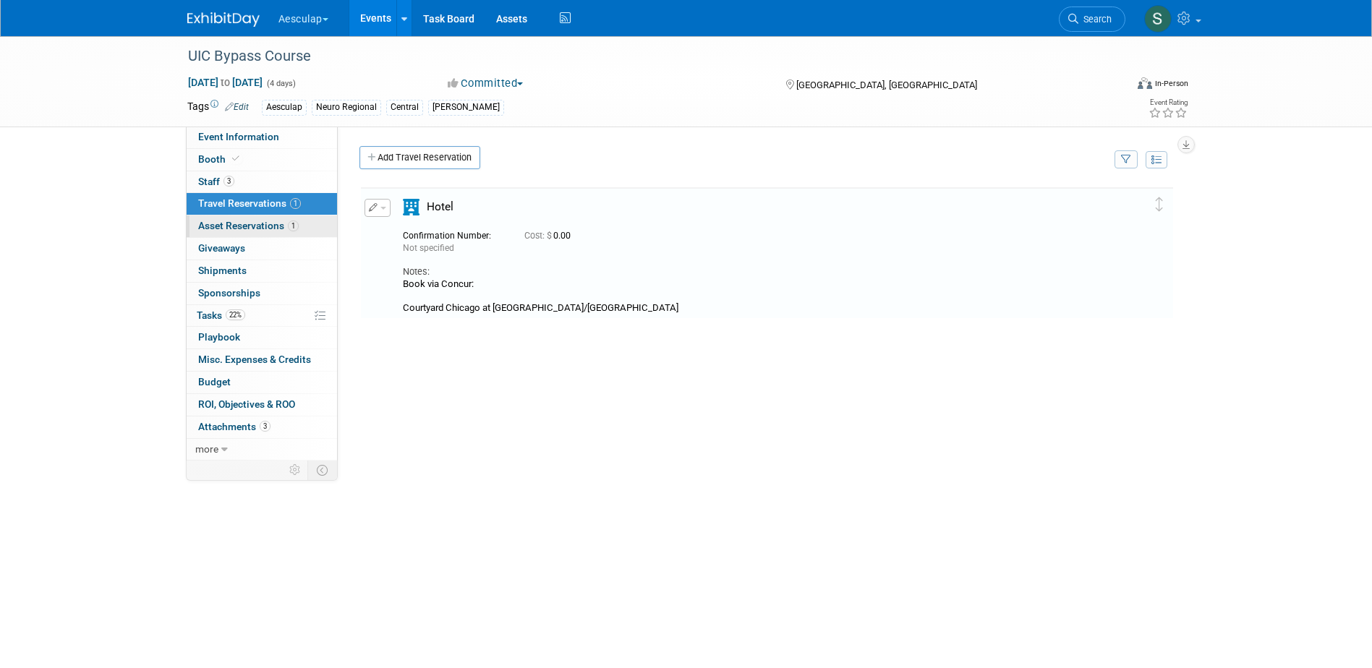
click at [228, 229] on span "Asset Reservations 1" at bounding box center [248, 226] width 101 height 12
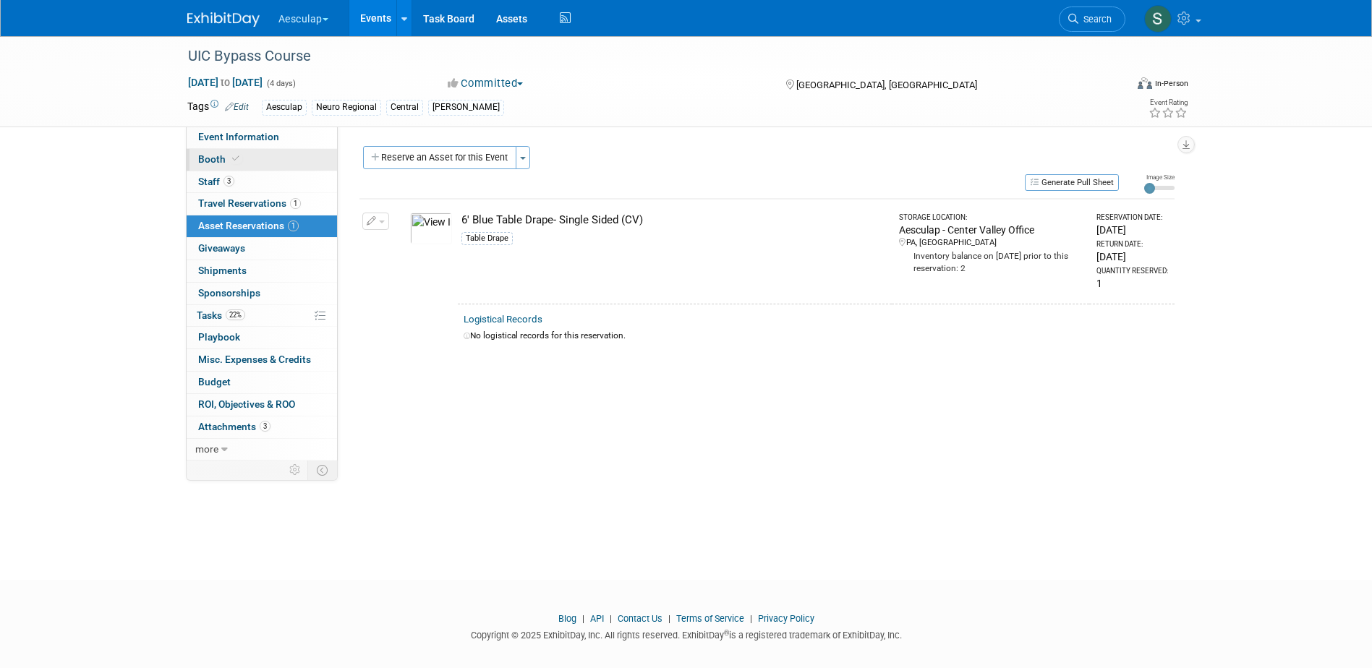
click at [199, 158] on span "Booth" at bounding box center [220, 159] width 44 height 12
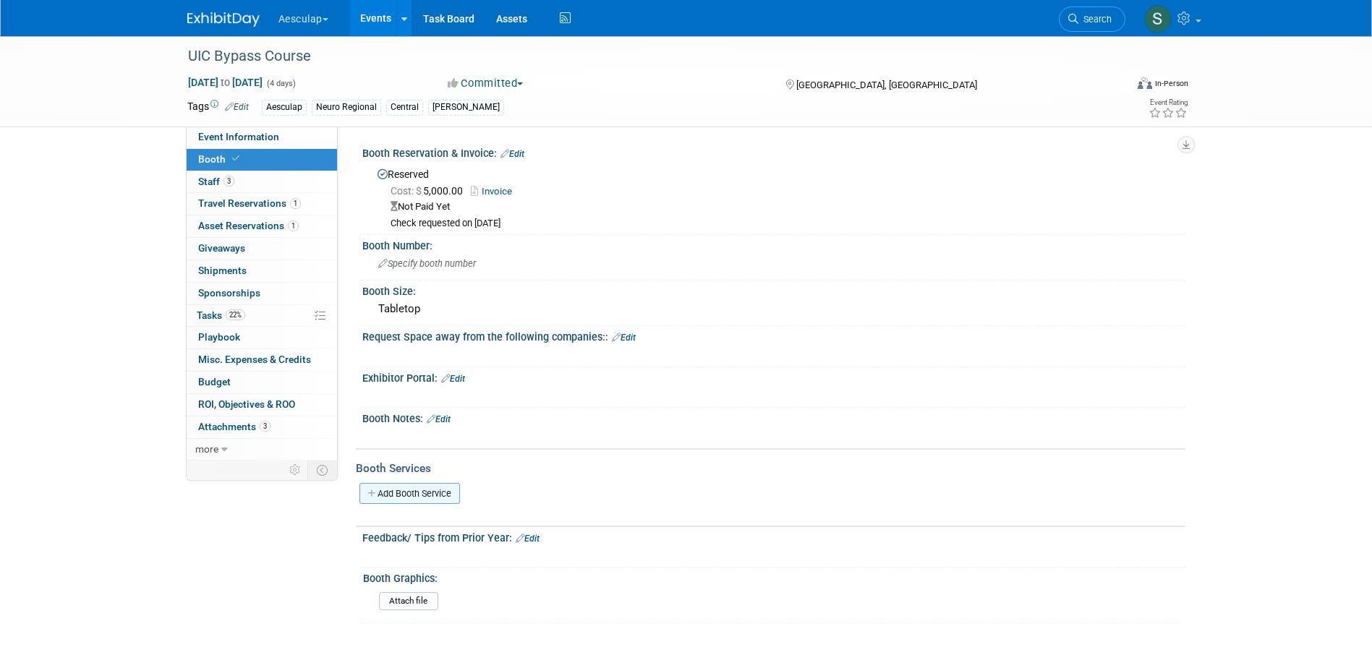
click at [390, 491] on link "Add Booth Service" at bounding box center [410, 493] width 101 height 21
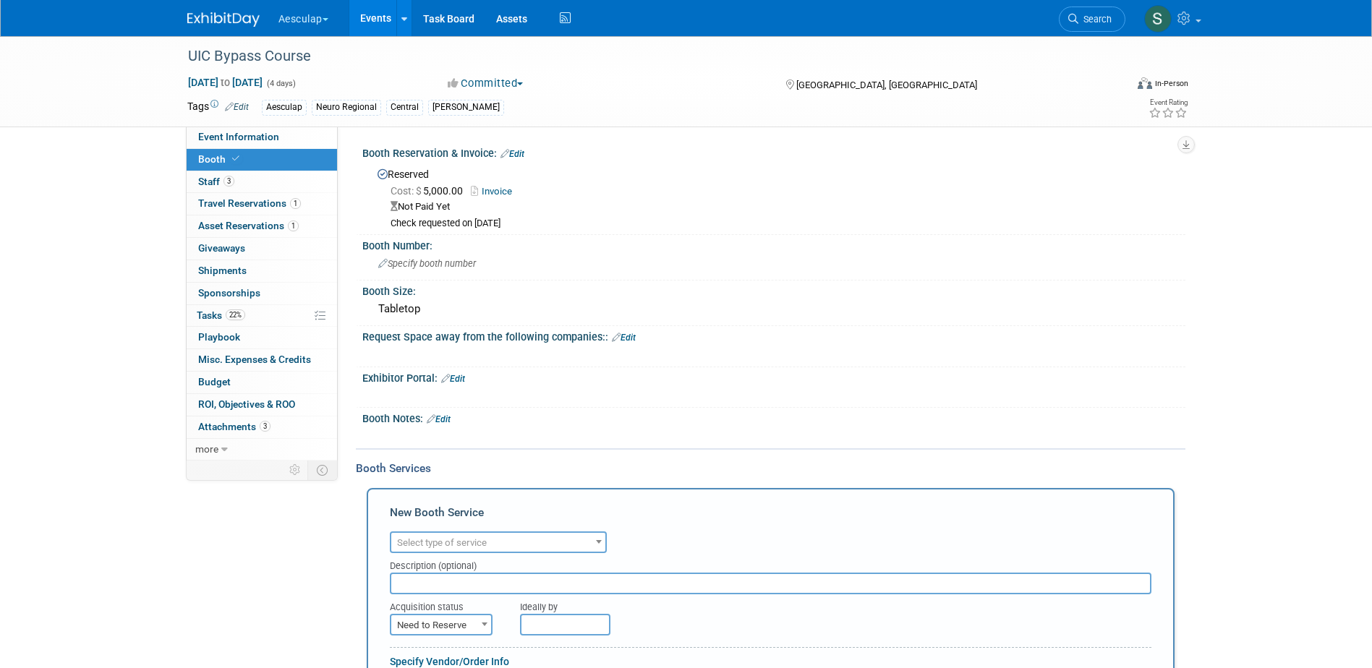
click at [423, 540] on span "Select type of service" at bounding box center [442, 543] width 90 height 11
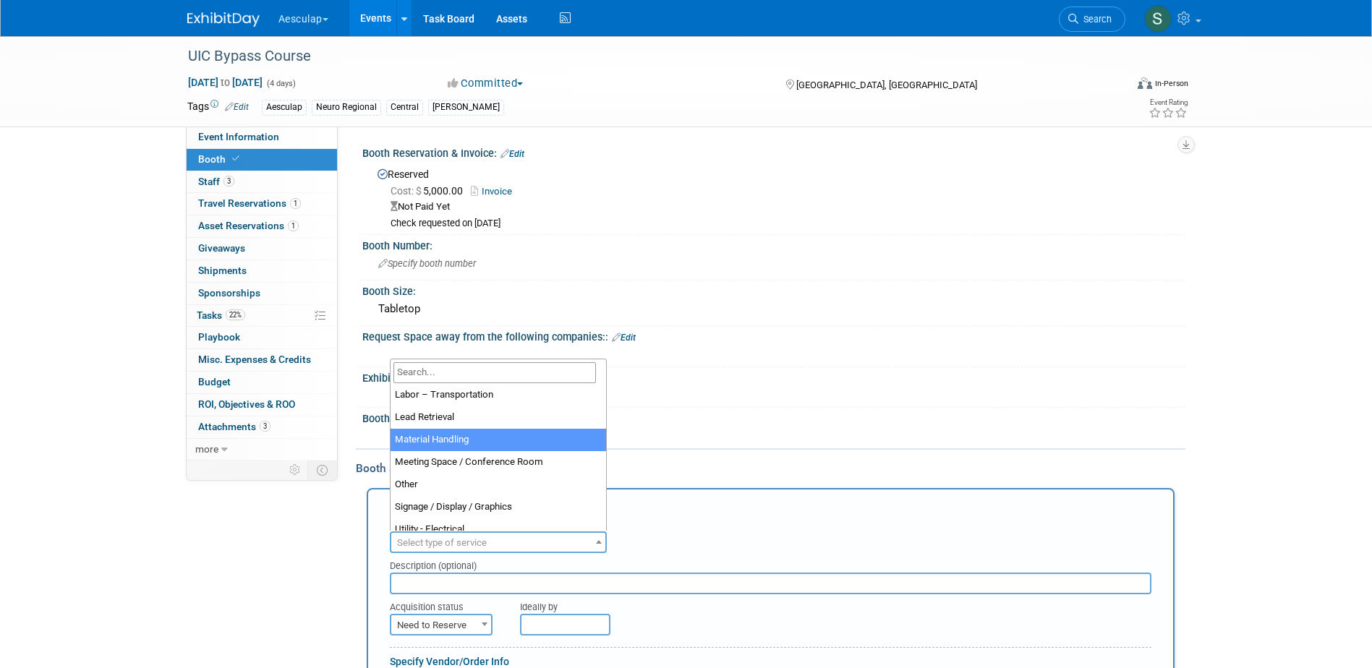
scroll to position [362, 0]
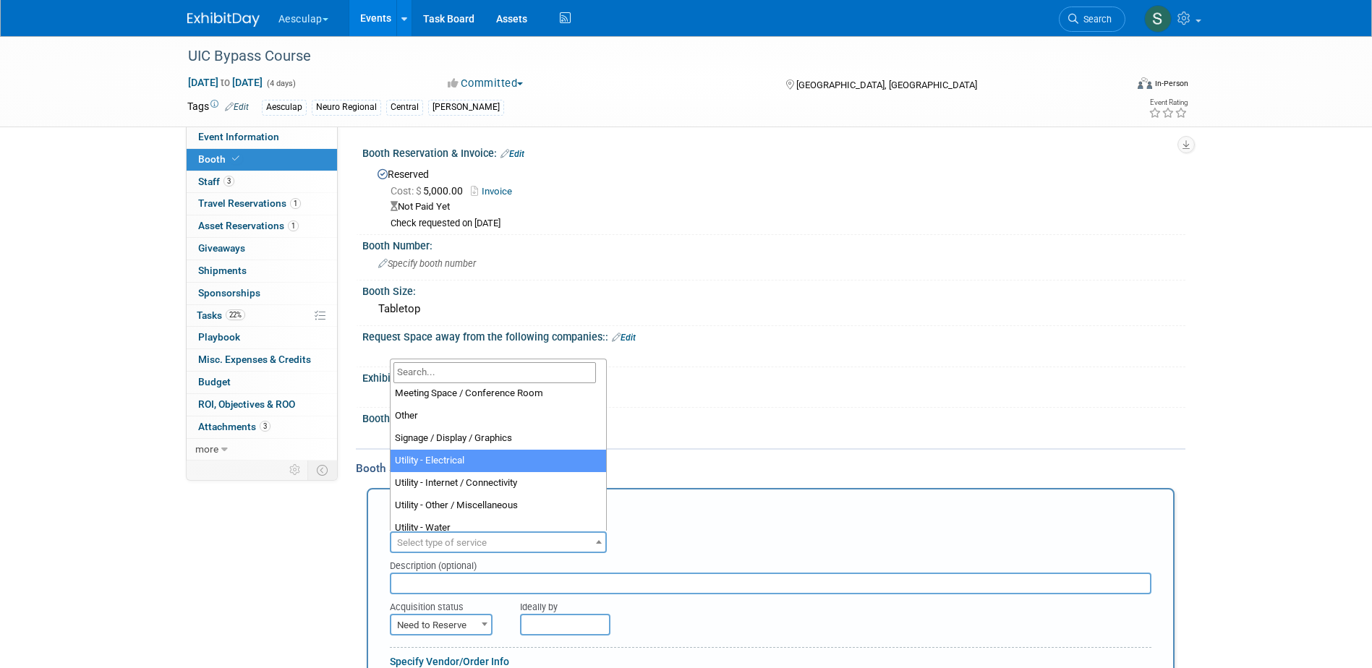
select select "8"
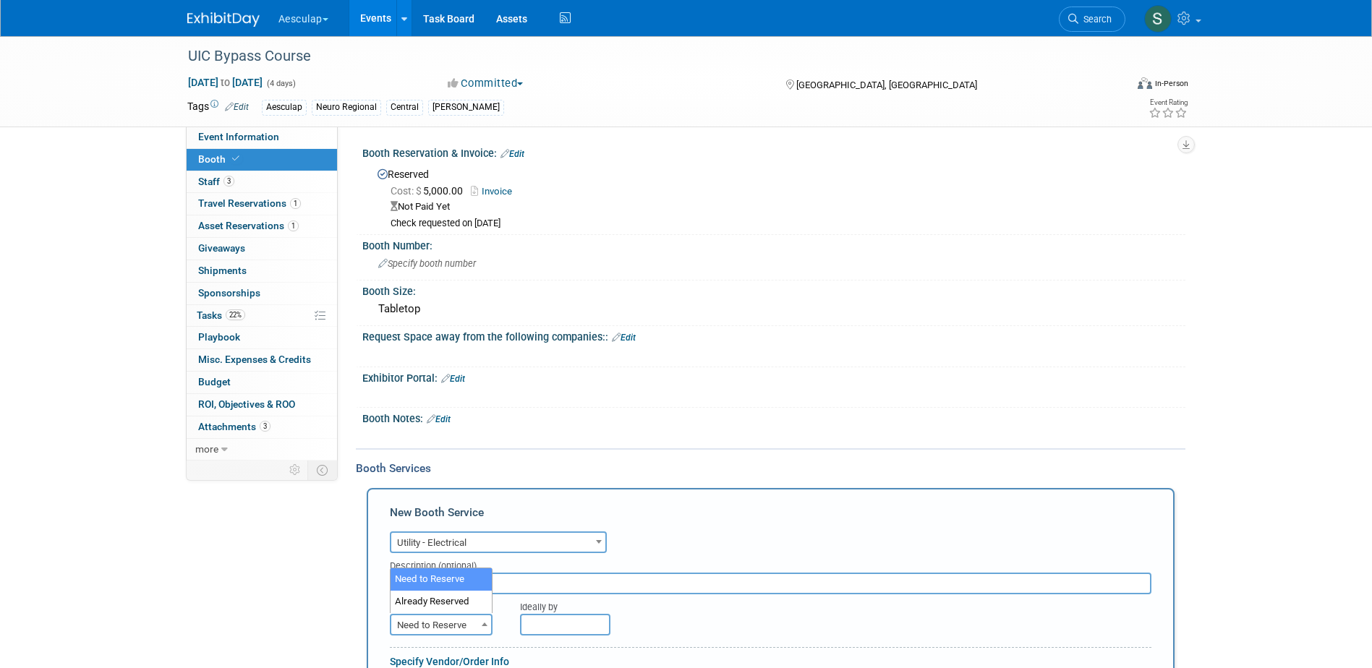
click at [442, 621] on span "Need to Reserve" at bounding box center [441, 626] width 100 height 20
select select "2"
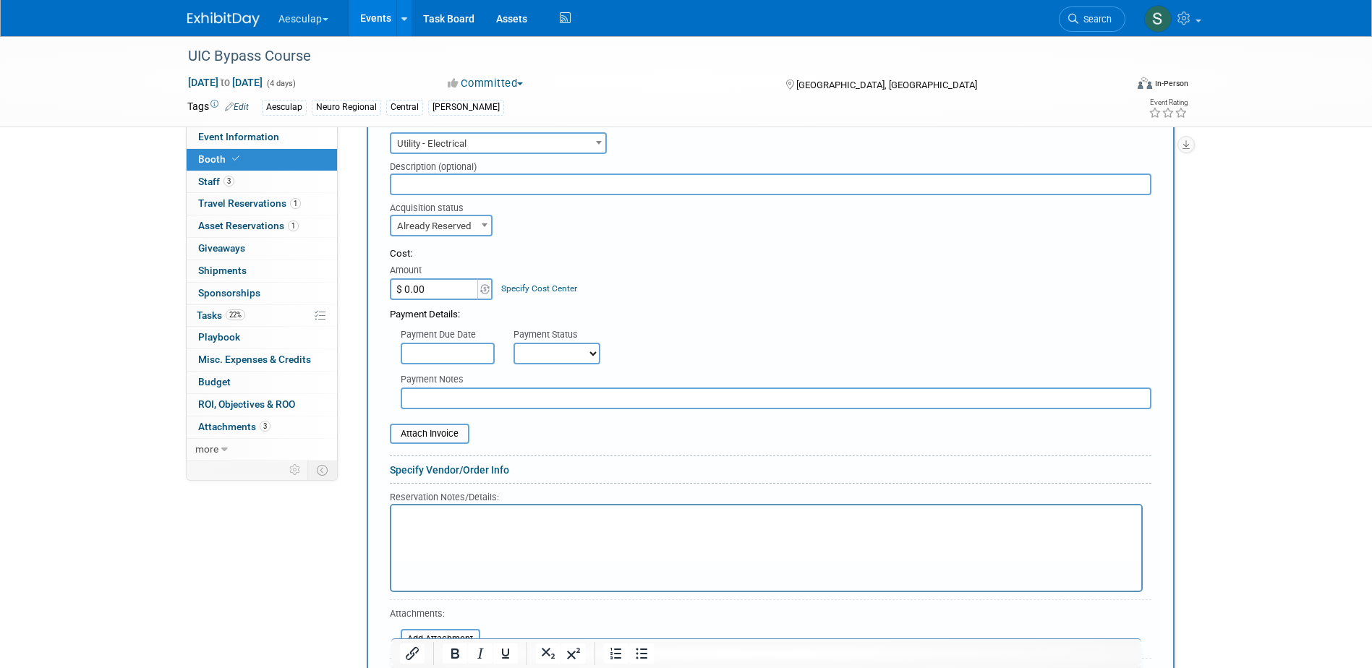
scroll to position [434, 0]
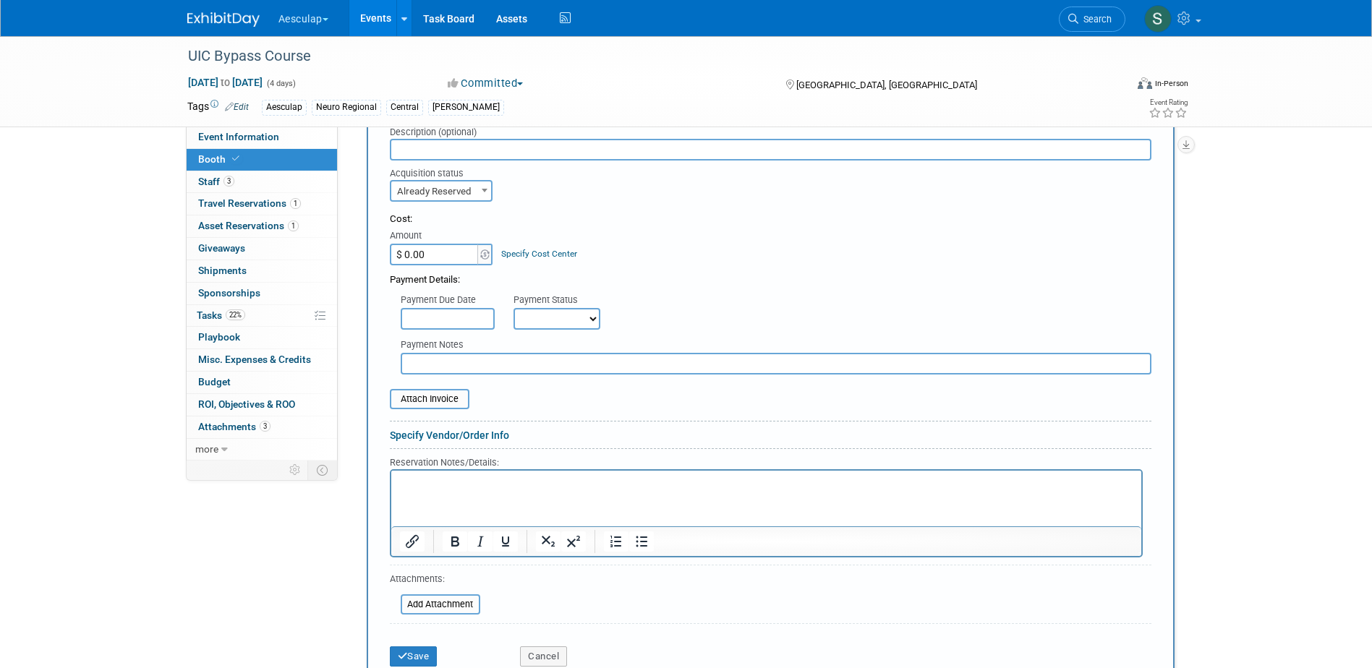
click at [412, 490] on html at bounding box center [766, 480] width 750 height 20
click at [407, 658] on icon "submit" at bounding box center [403, 656] width 10 height 9
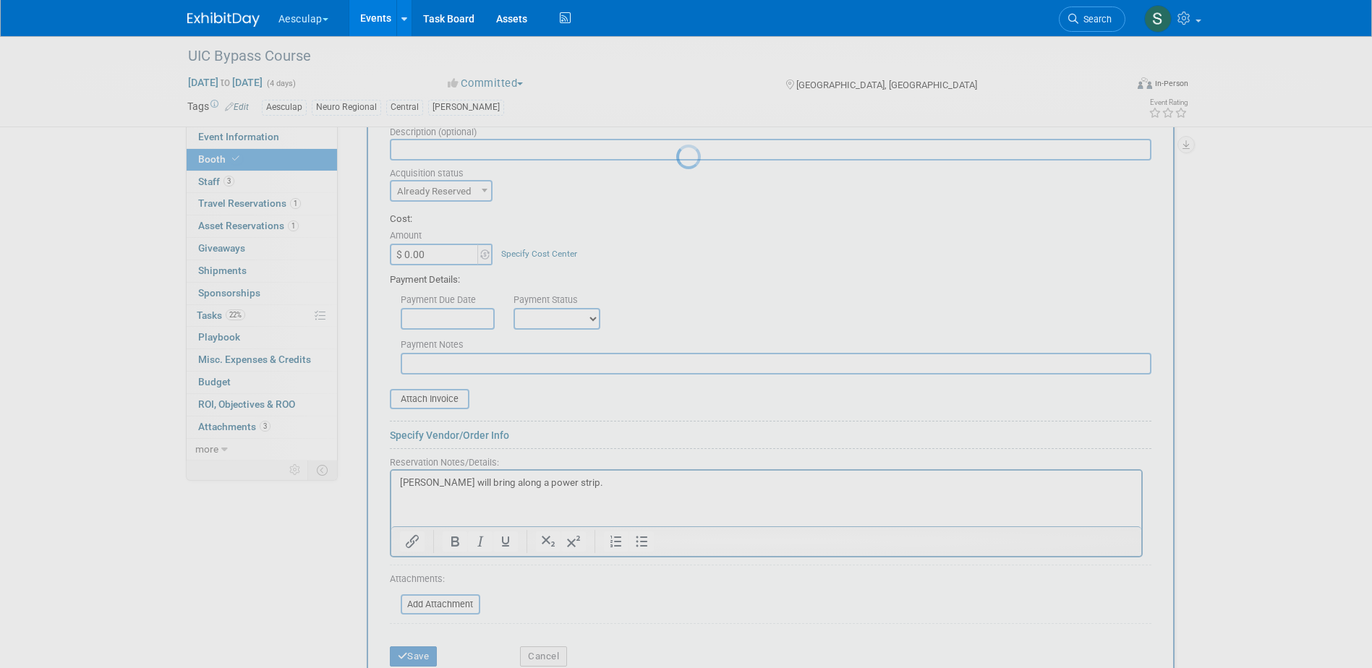
scroll to position [203, 0]
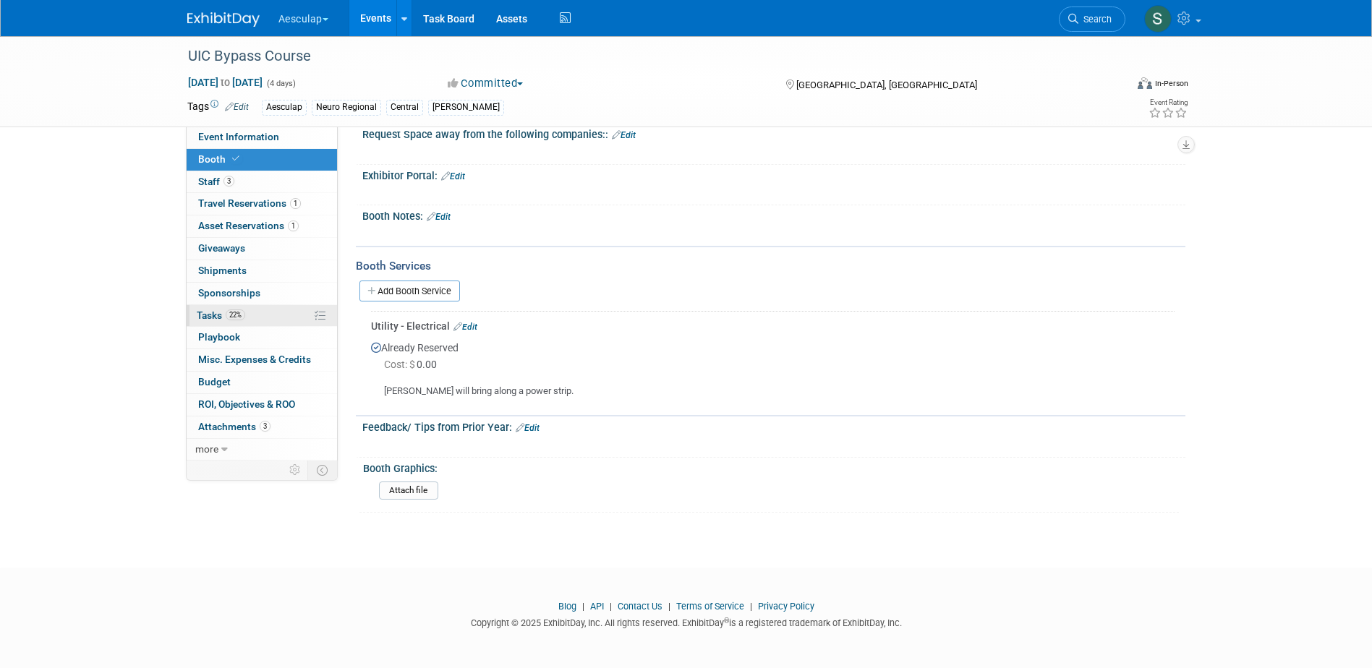
click at [203, 320] on span "Tasks 22%" at bounding box center [221, 316] width 48 height 12
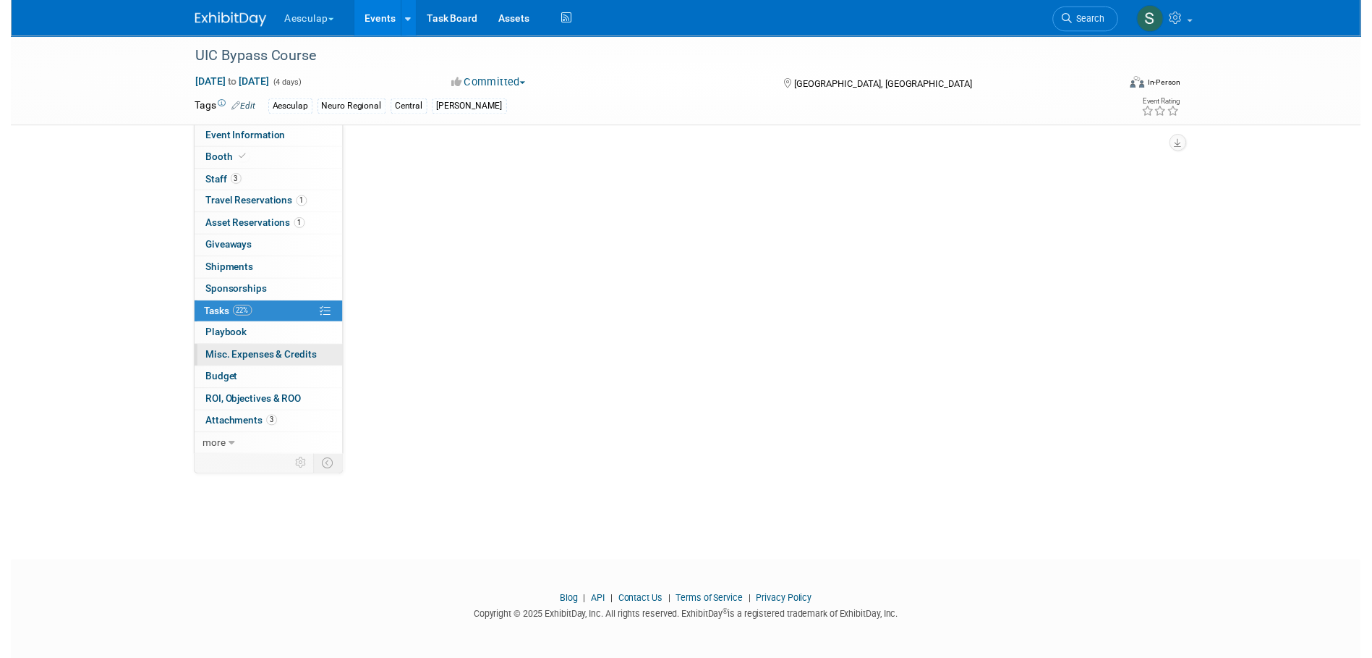
scroll to position [0, 0]
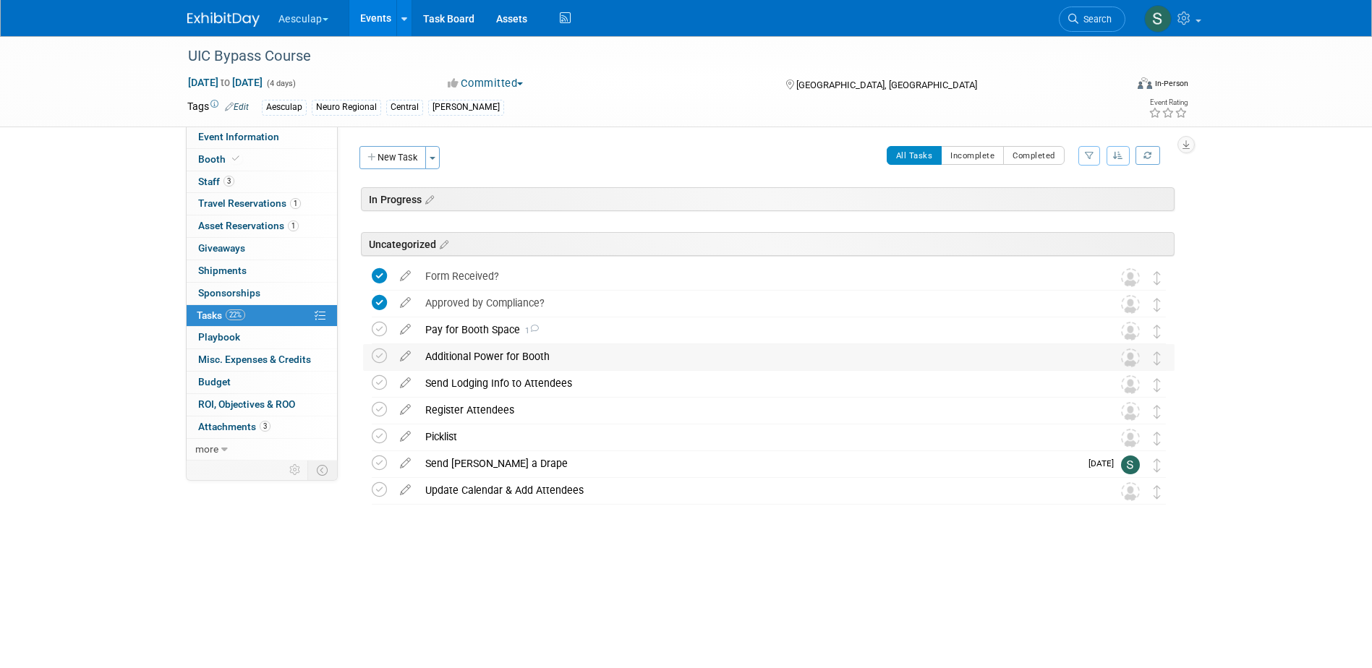
click at [468, 360] on div "Additional Power for Booth" at bounding box center [755, 356] width 674 height 25
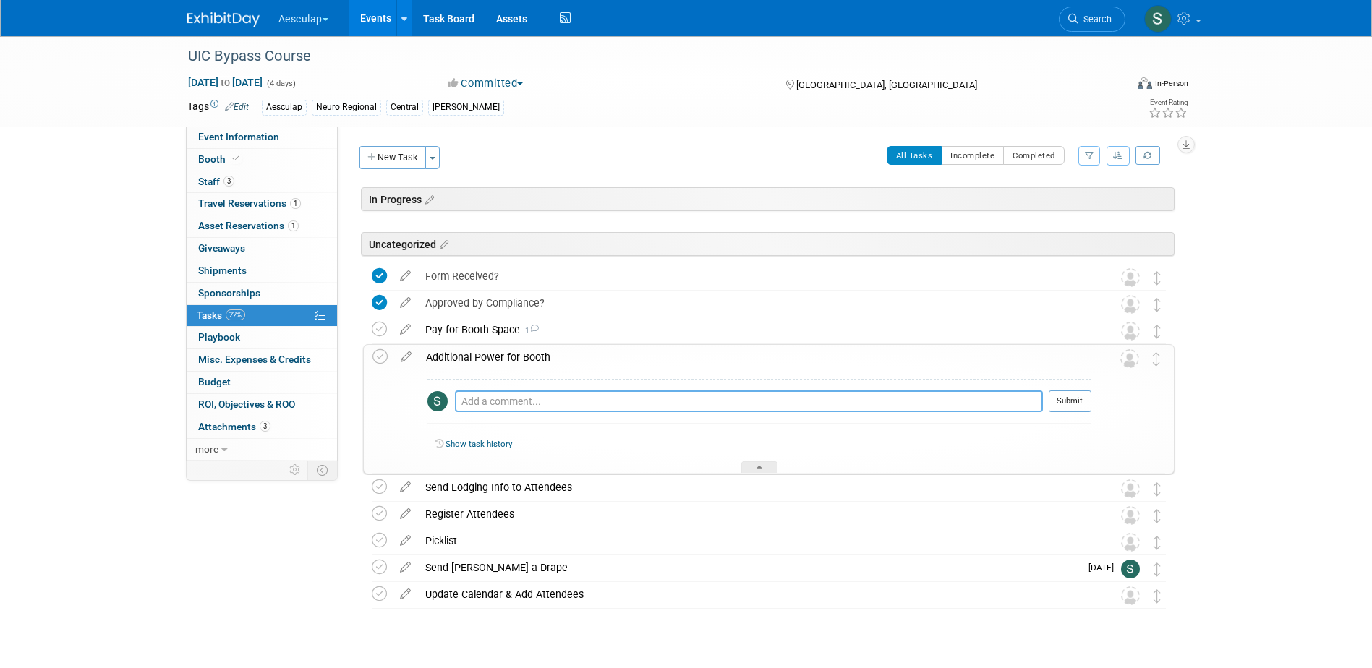
click at [486, 400] on textarea at bounding box center [749, 402] width 588 height 22
type textarea "Tony will bring a power strip"
drag, startPoint x: 1082, startPoint y: 406, endPoint x: 1056, endPoint y: 419, distance: 28.5
click at [1082, 407] on button "Submit" at bounding box center [1070, 402] width 43 height 22
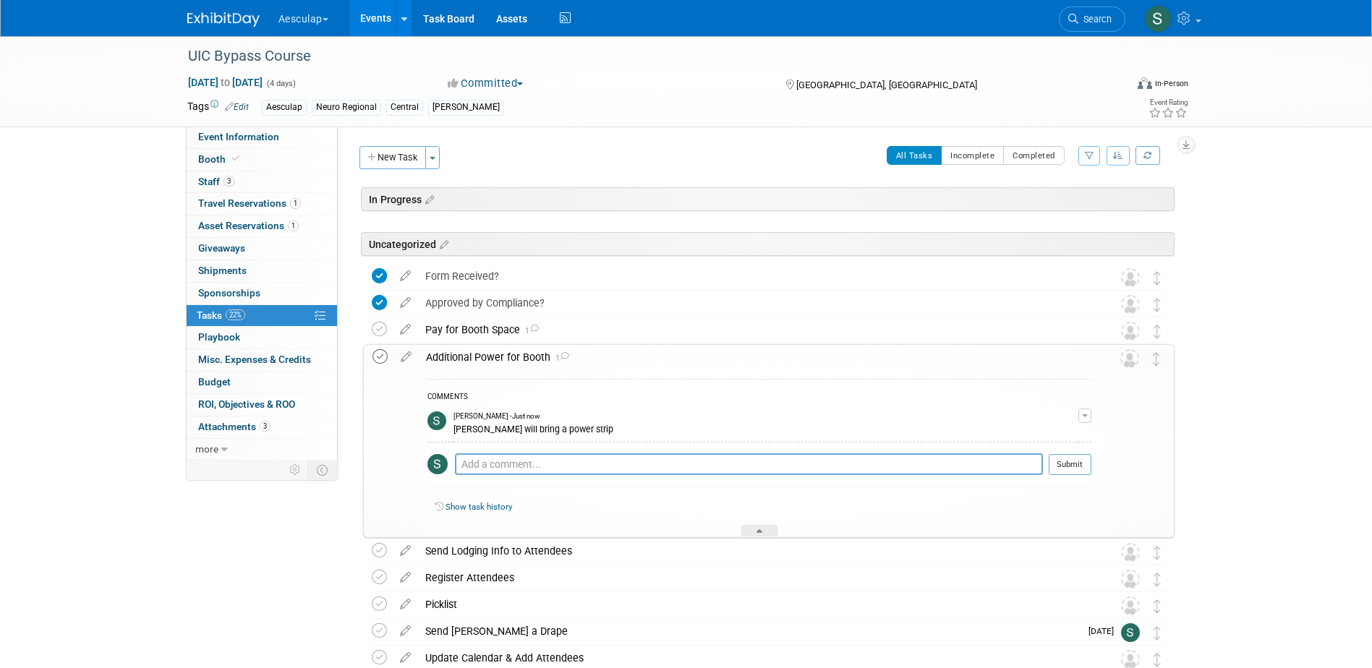
click at [374, 354] on icon at bounding box center [380, 356] width 15 height 15
click at [516, 364] on div "Additional Power for Booth 1" at bounding box center [755, 357] width 673 height 25
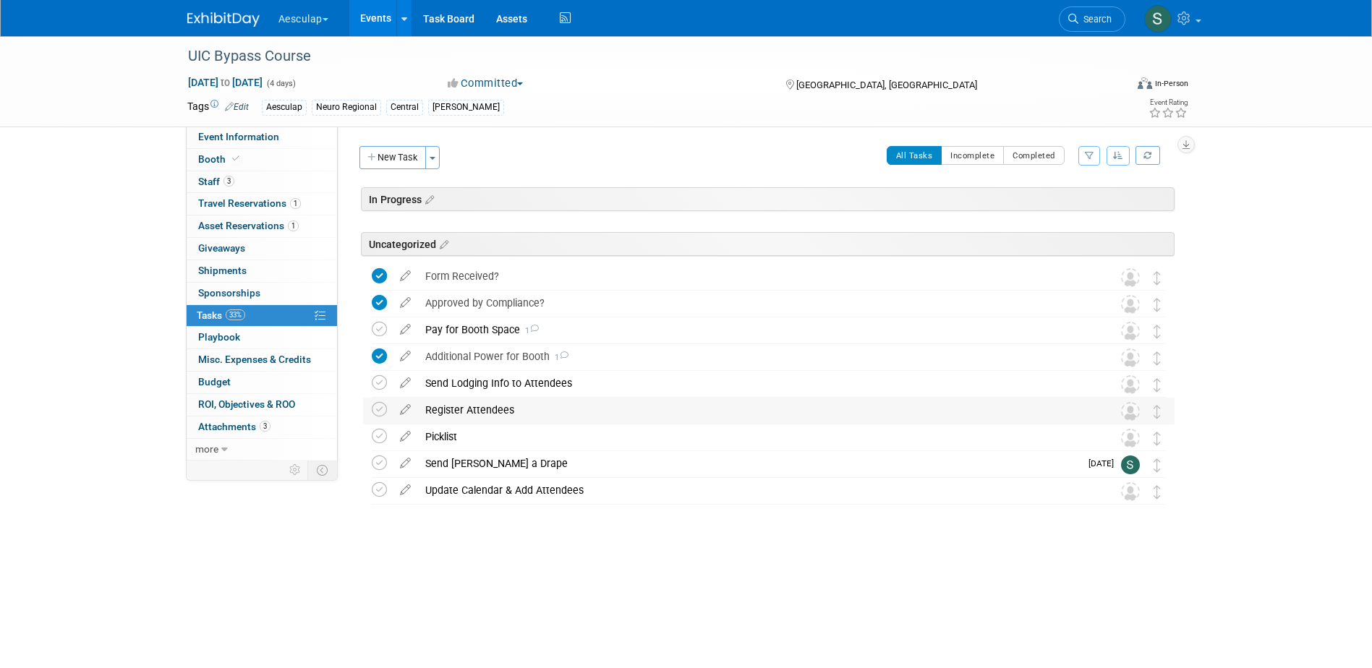
click at [482, 412] on div "Register Attendees" at bounding box center [755, 410] width 674 height 25
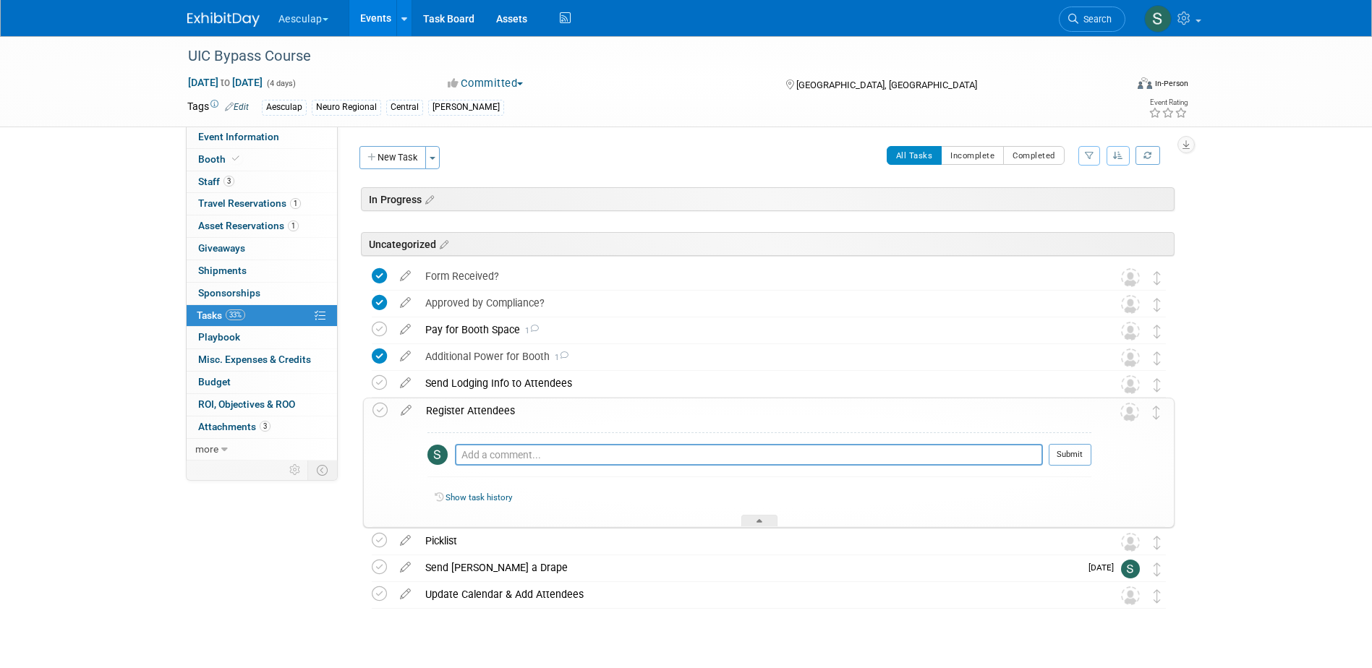
click at [480, 414] on div "Register Attendees" at bounding box center [755, 411] width 673 height 25
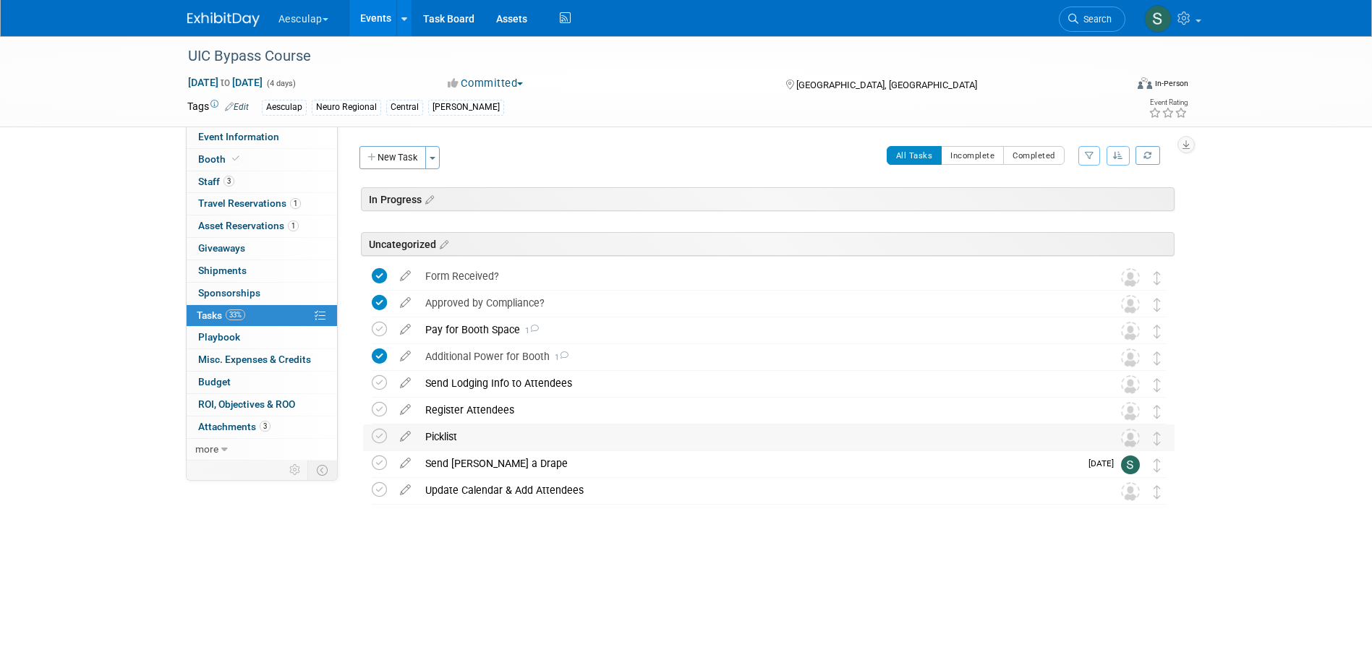
click at [449, 441] on div "Picklist" at bounding box center [755, 437] width 674 height 25
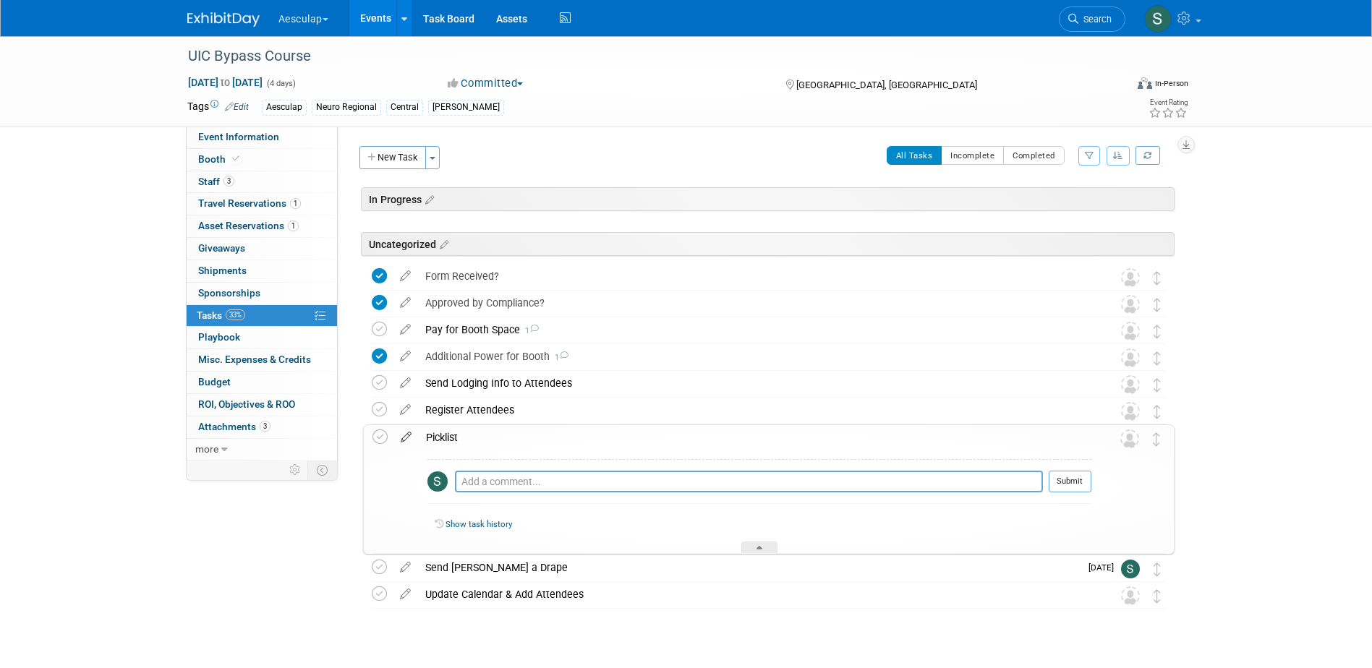
click at [404, 441] on icon at bounding box center [406, 434] width 25 height 18
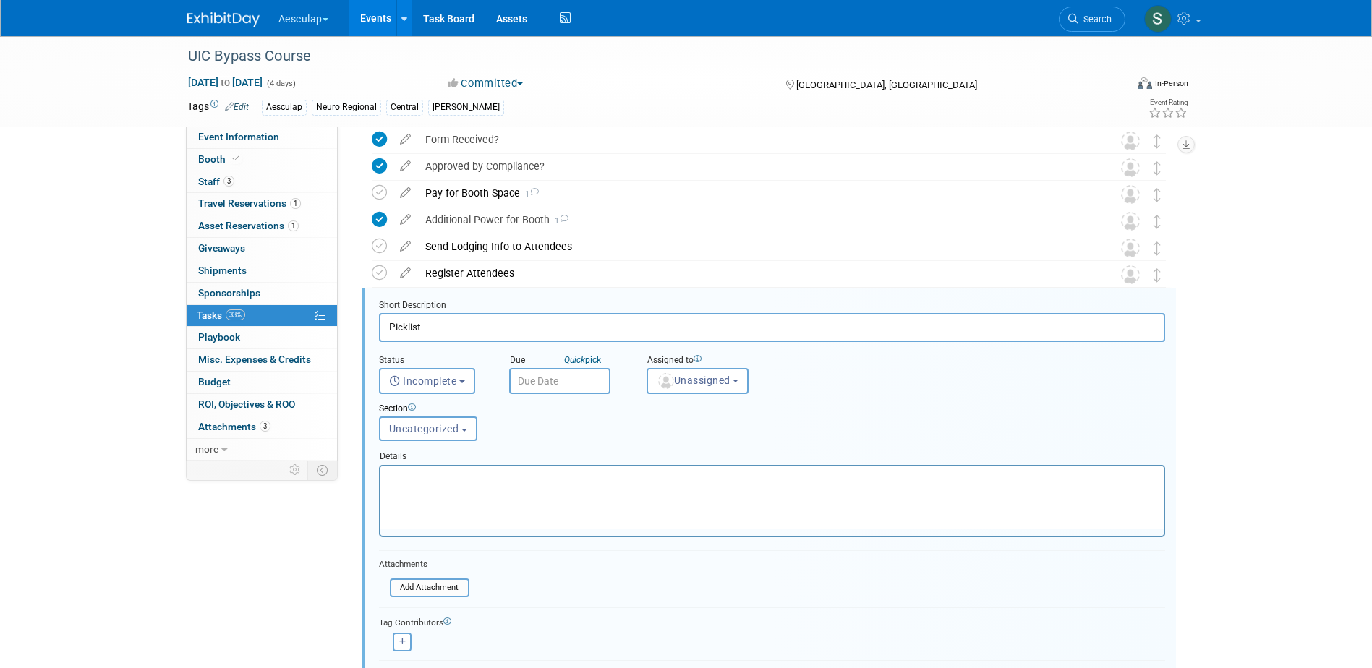
scroll to position [213, 0]
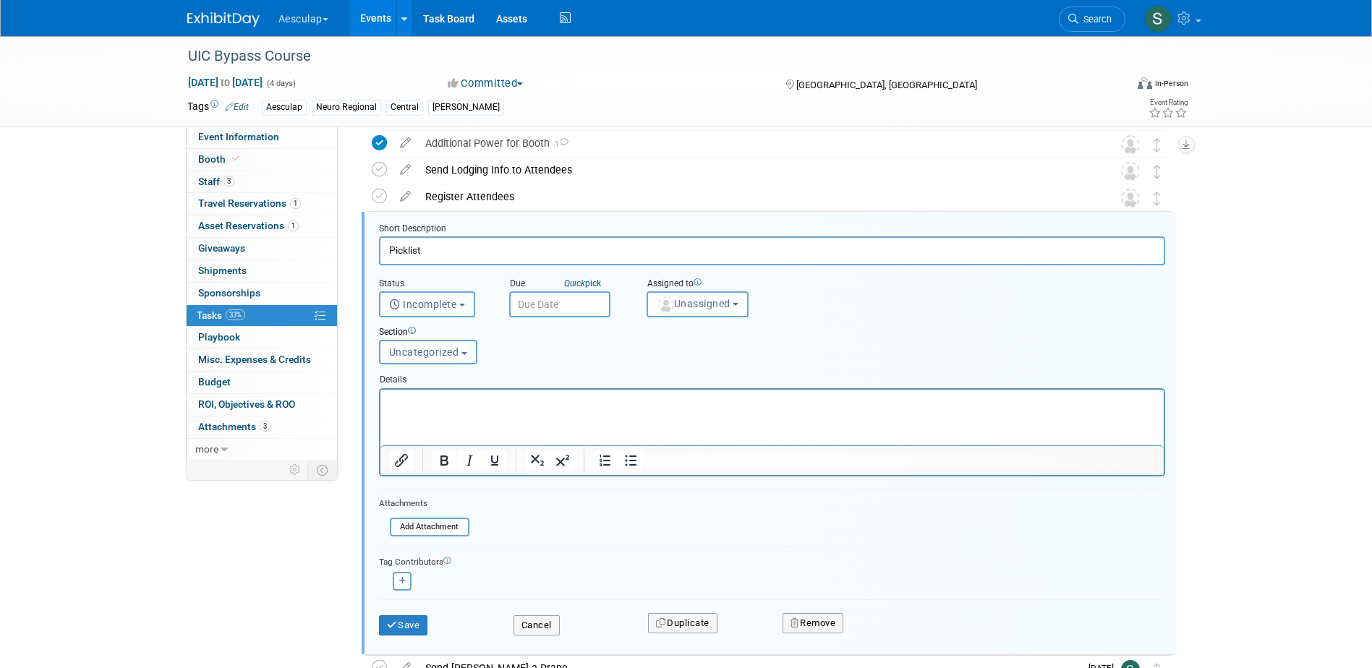
click at [474, 408] on p "Rich Text Area. Press ALT-0 for help." at bounding box center [771, 402] width 767 height 14
click at [540, 625] on button "Cancel" at bounding box center [537, 626] width 46 height 20
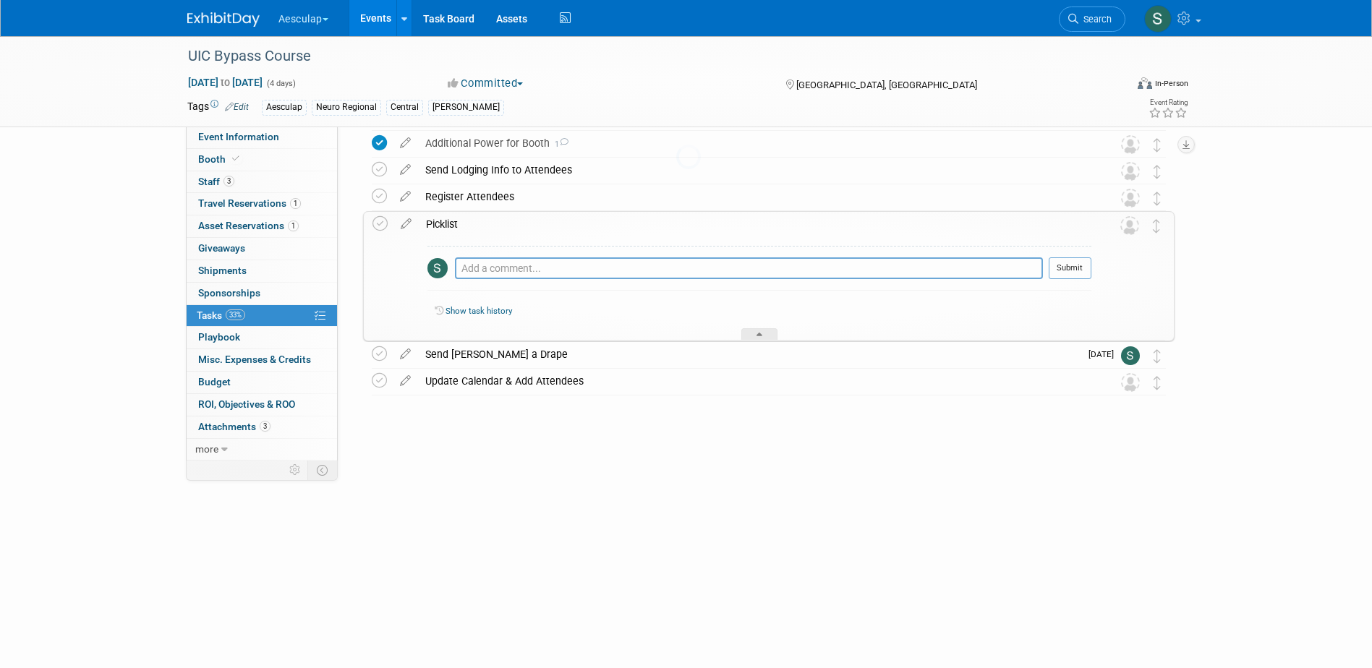
scroll to position [29, 0]
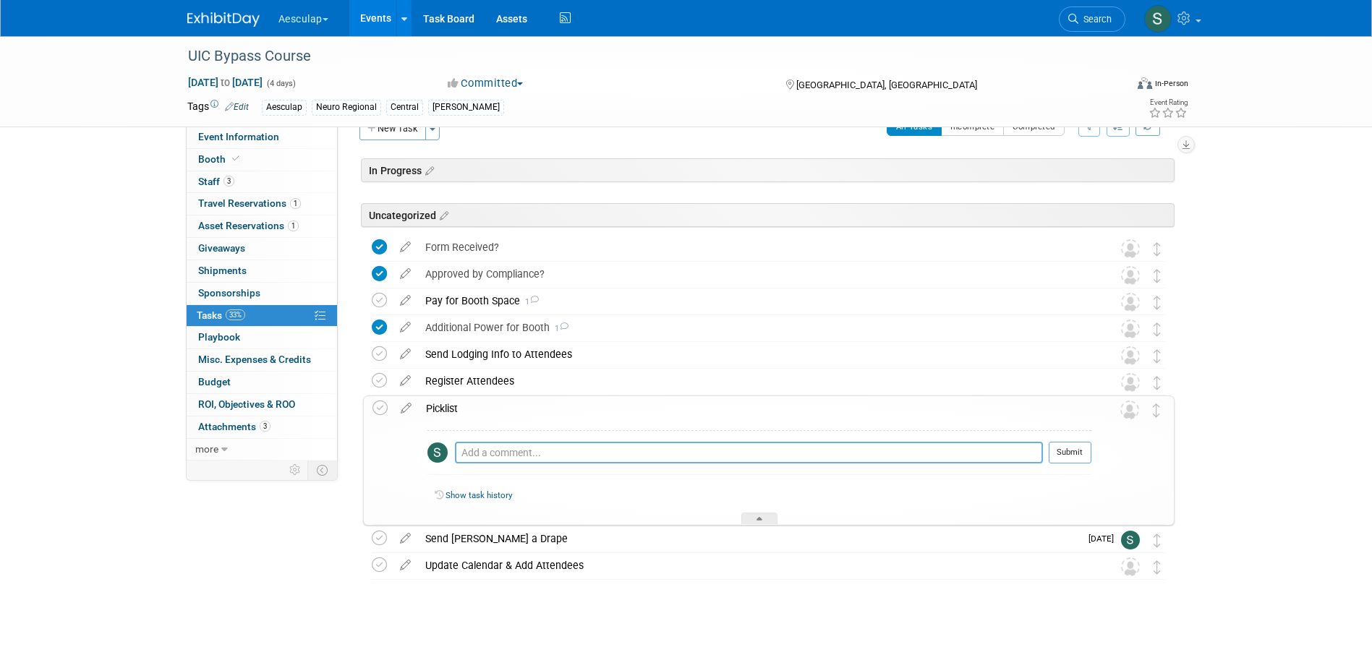
click at [536, 454] on textarea at bounding box center [749, 453] width 588 height 22
type textarea "No picklist needed- Tony will order everything to ship to his home"
click at [1076, 452] on button "Submit" at bounding box center [1070, 453] width 43 height 22
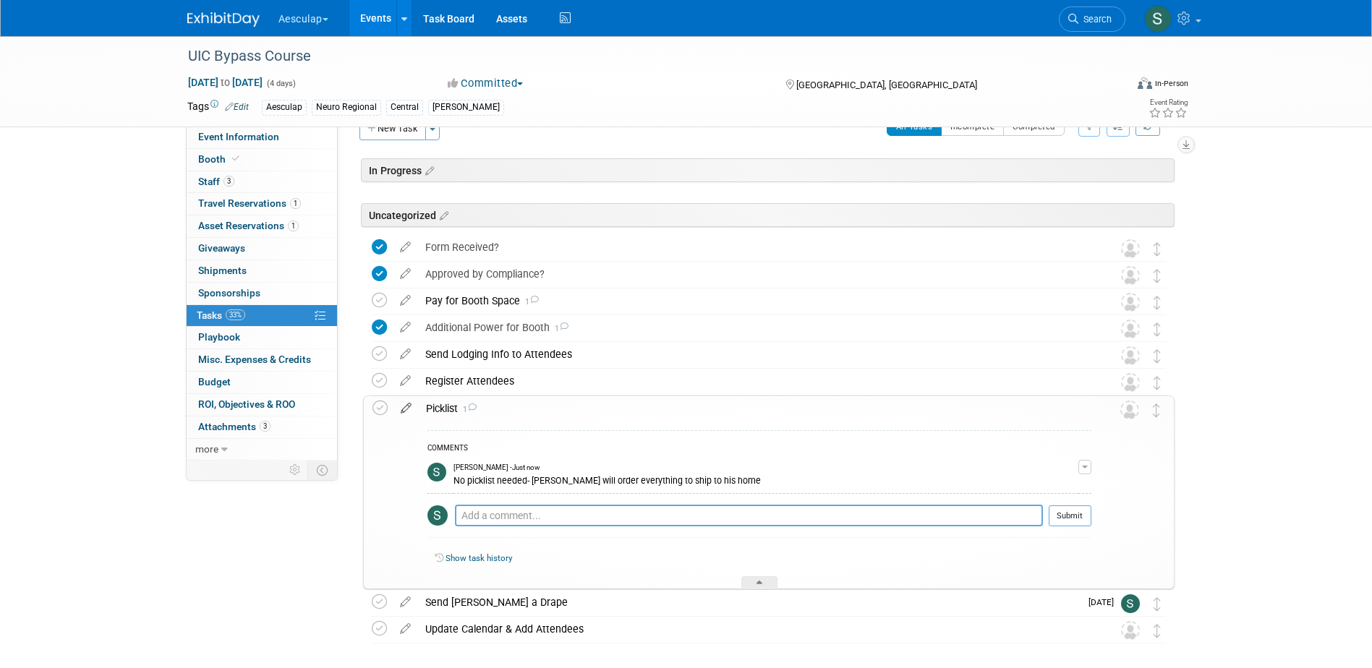
drag, startPoint x: 379, startPoint y: 409, endPoint x: 400, endPoint y: 412, distance: 21.3
click at [379, 409] on icon at bounding box center [380, 408] width 15 height 15
click at [440, 407] on div "Picklist 1" at bounding box center [755, 408] width 673 height 25
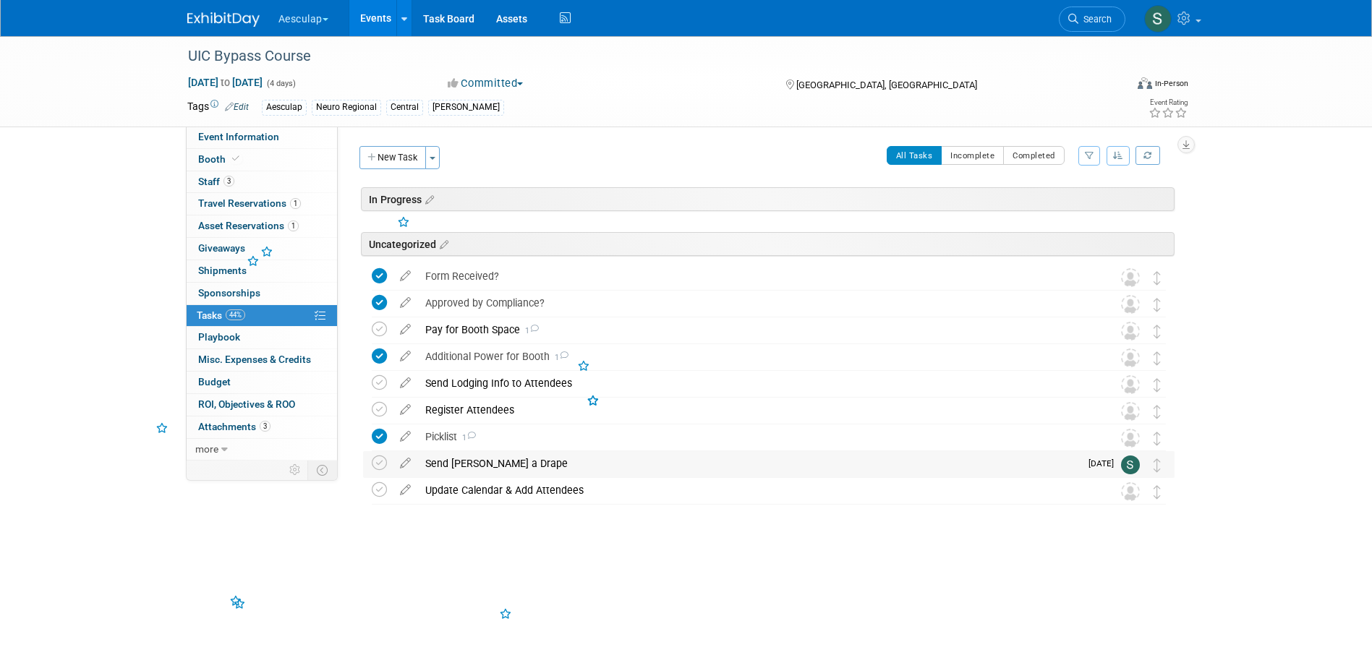
scroll to position [0, 0]
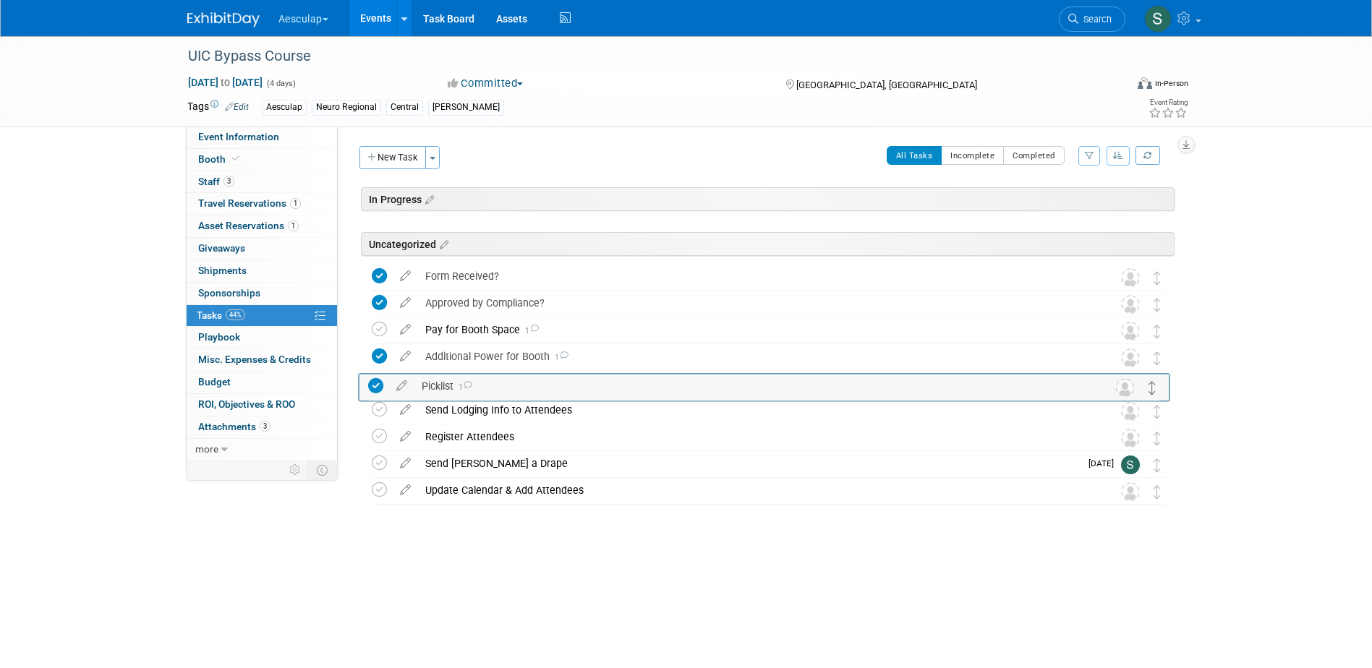
drag, startPoint x: 1156, startPoint y: 441, endPoint x: 1150, endPoint y: 386, distance: 54.6
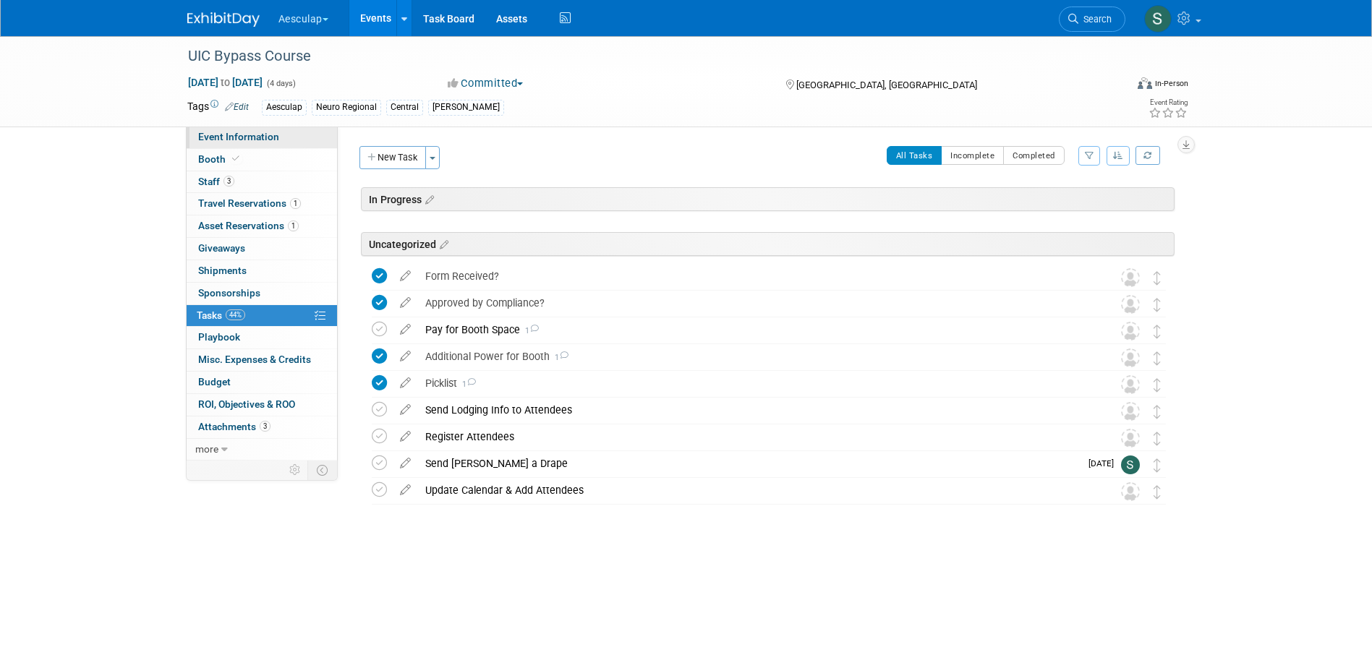
click at [214, 133] on span "Event Information" at bounding box center [238, 137] width 81 height 12
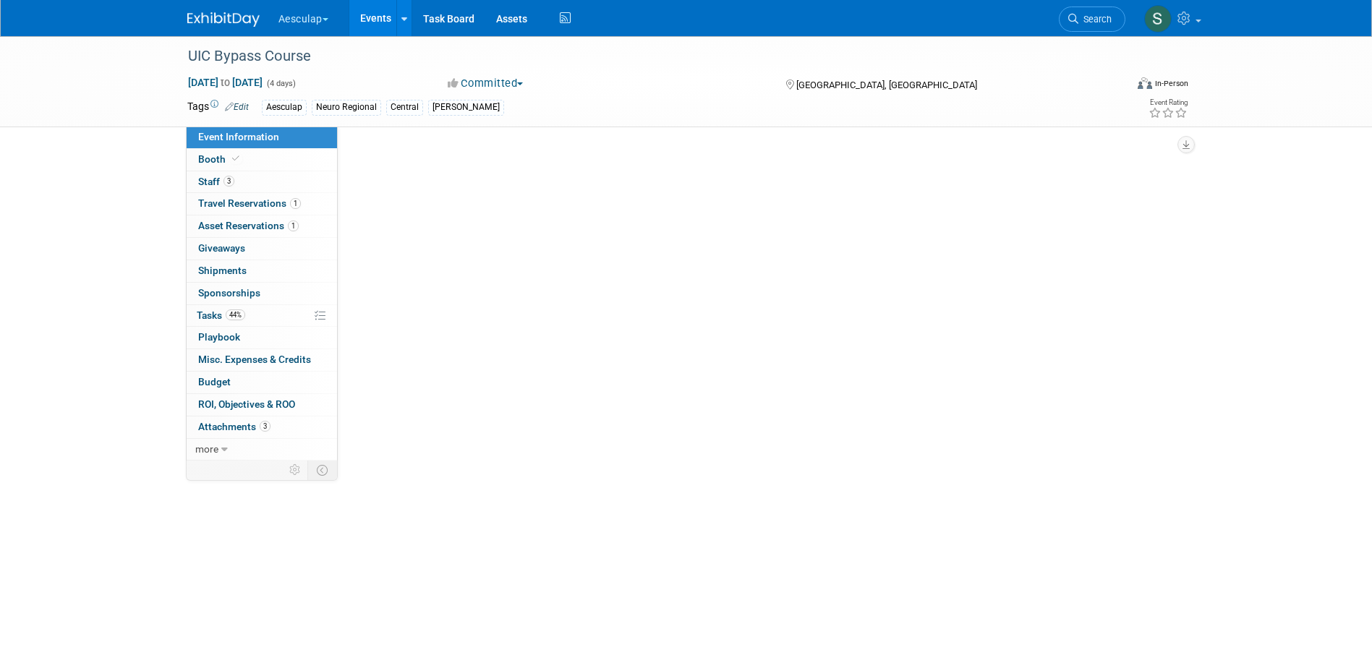
select select "Approved by Compliance"
select select "Neuro"
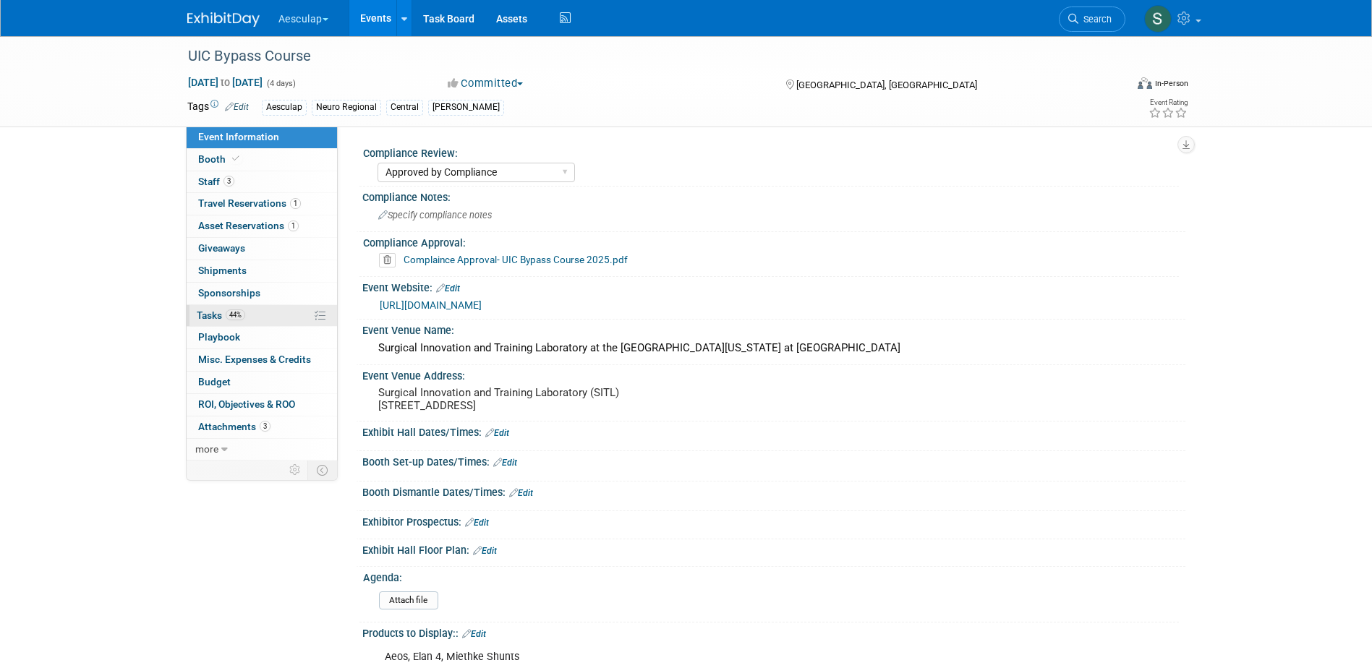
click at [202, 313] on span "Tasks 44%" at bounding box center [221, 316] width 48 height 12
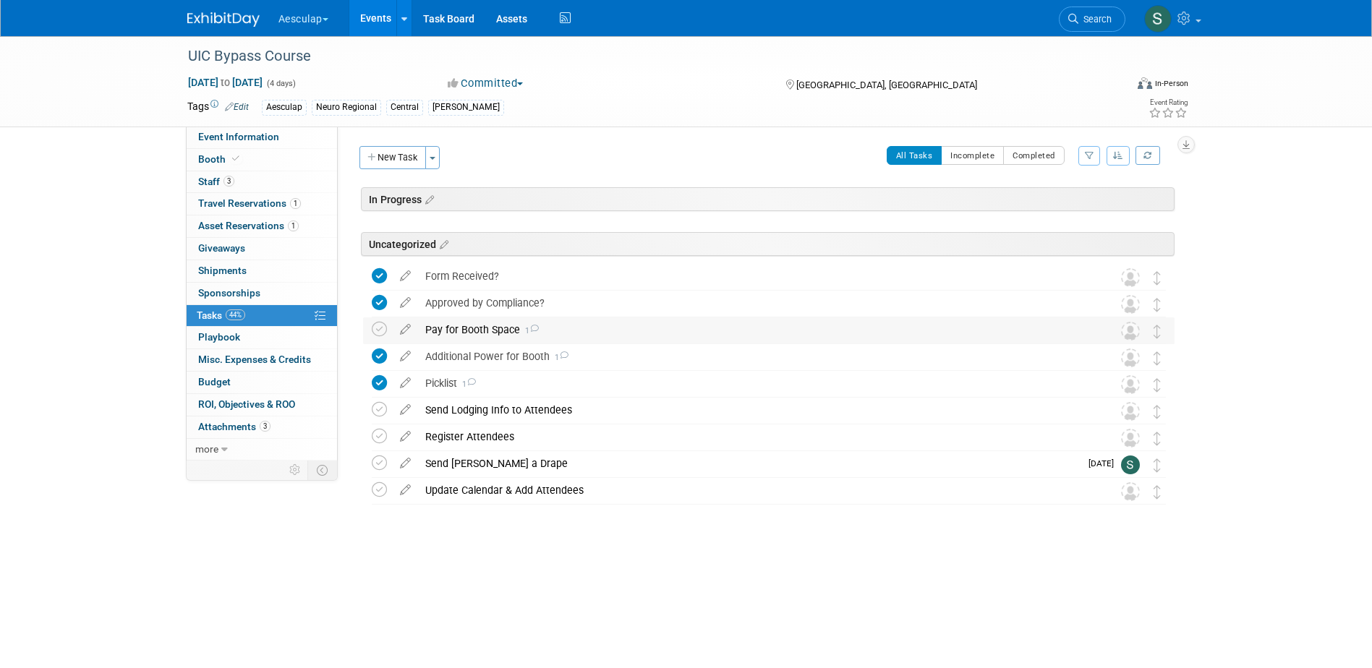
click at [475, 337] on div "Pay for Booth Space 1" at bounding box center [755, 330] width 674 height 25
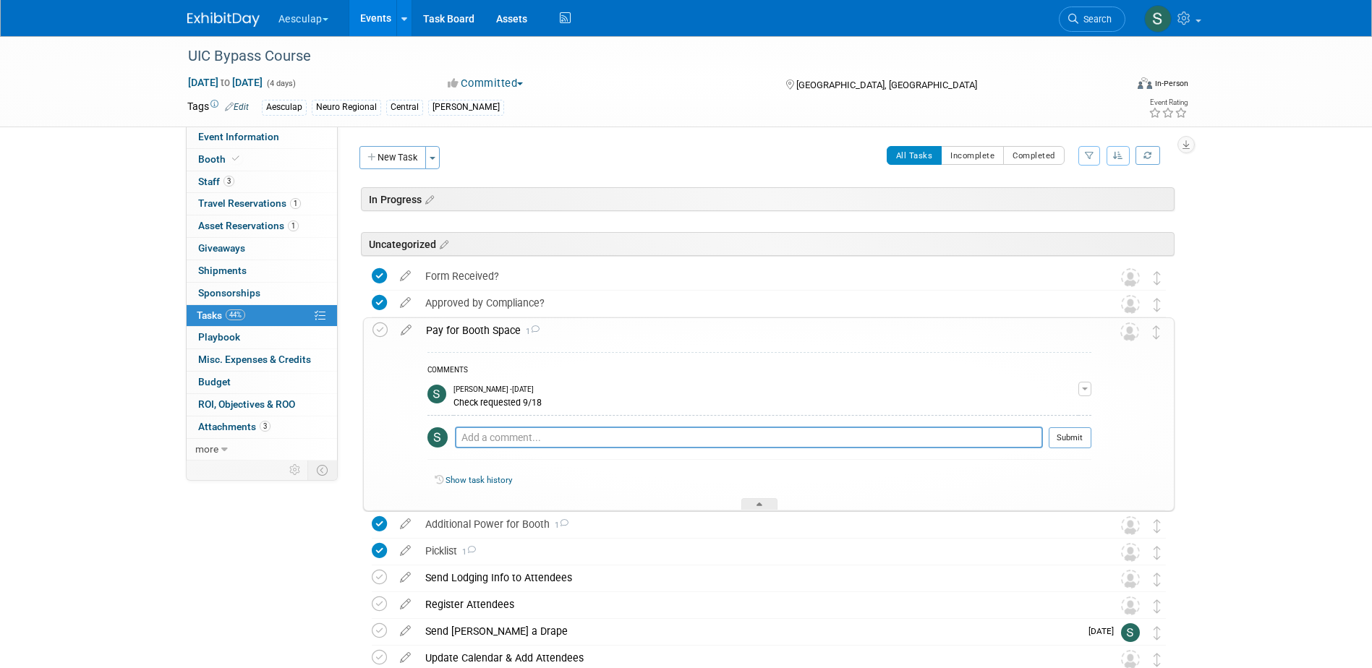
click at [475, 337] on div "Pay for Booth Space 1" at bounding box center [755, 330] width 673 height 25
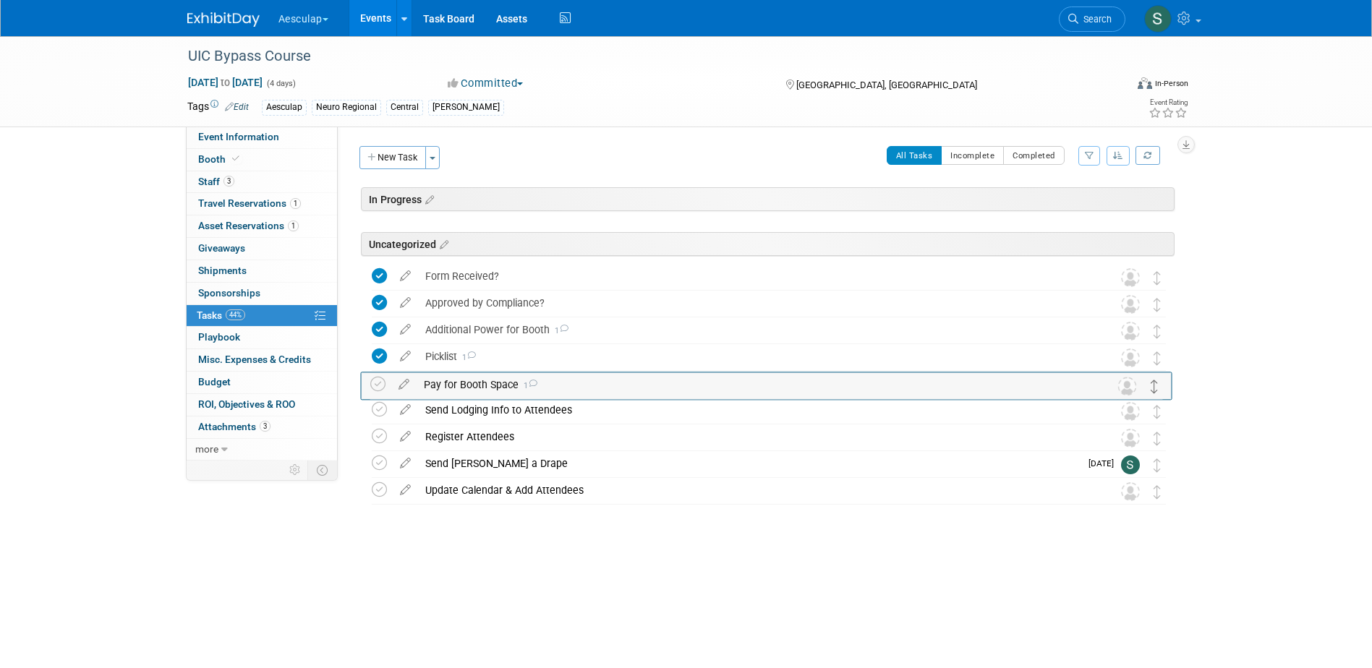
drag, startPoint x: 1157, startPoint y: 336, endPoint x: 1155, endPoint y: 386, distance: 49.2
